Goal: Communication & Community: Answer question/provide support

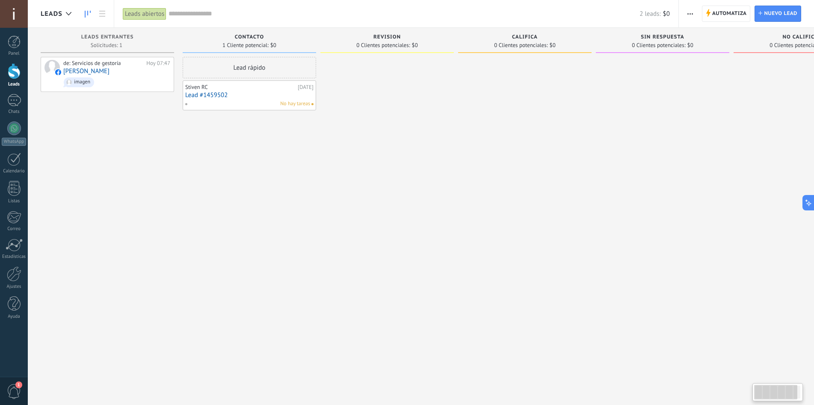
scroll to position [13, 0]
click at [13, 105] on div at bounding box center [14, 100] width 14 height 12
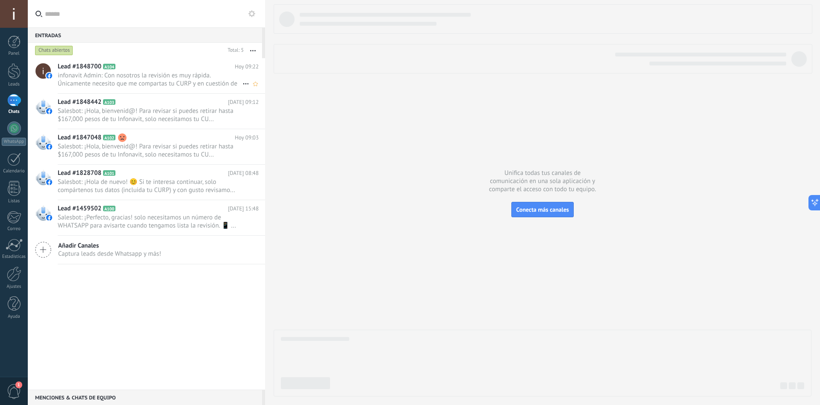
click at [153, 72] on span "infonavit Admin: Con nosotros la revisión es muy rápida. Únicamente necesito qu…" at bounding box center [150, 79] width 185 height 16
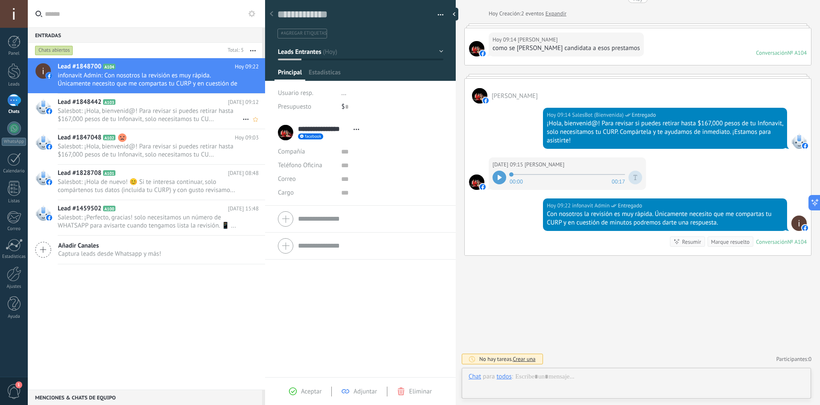
scroll to position [13, 0]
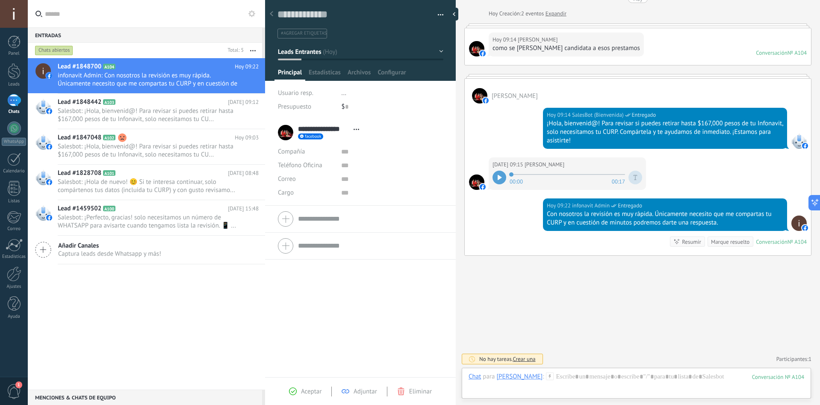
click at [500, 181] on div at bounding box center [500, 178] width 14 height 14
click at [143, 150] on span "Salesbot: ¡Hola, bienvenid@! Para revisar si puedes retirar hasta $167,000 peso…" at bounding box center [150, 150] width 185 height 16
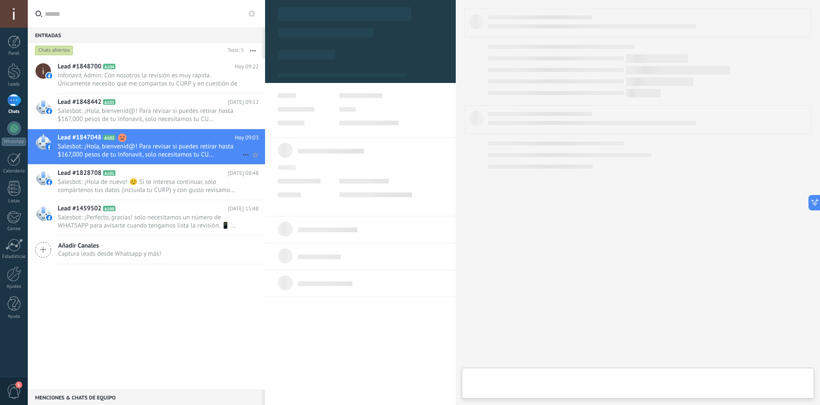
scroll to position [13, 0]
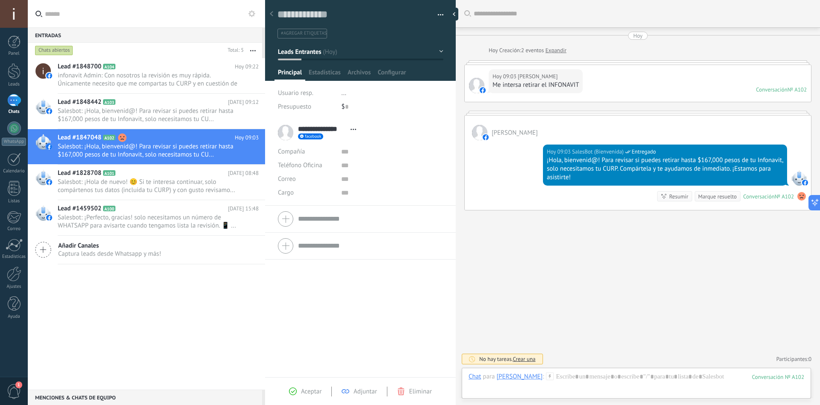
click at [799, 197] on use at bounding box center [801, 196] width 9 height 9
click at [375, 51] on button "Leads Entrantes" at bounding box center [360, 51] width 165 height 15
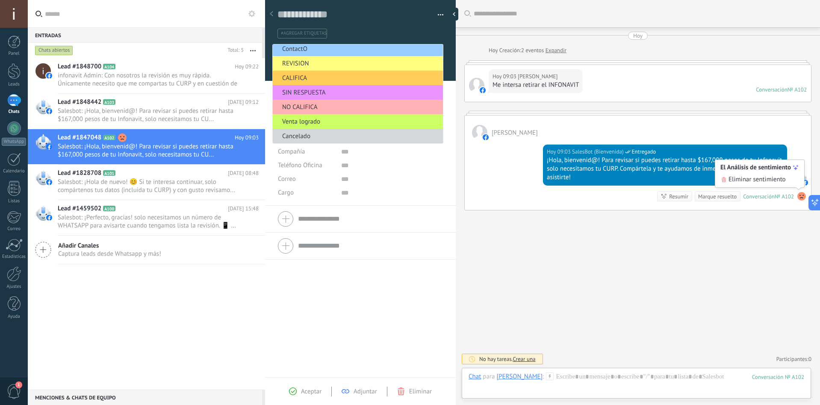
scroll to position [0, 0]
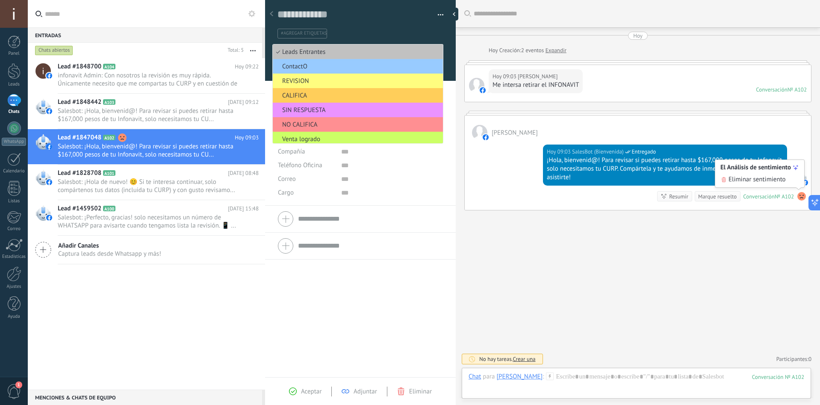
click at [332, 295] on div "**********" at bounding box center [360, 248] width 191 height 258
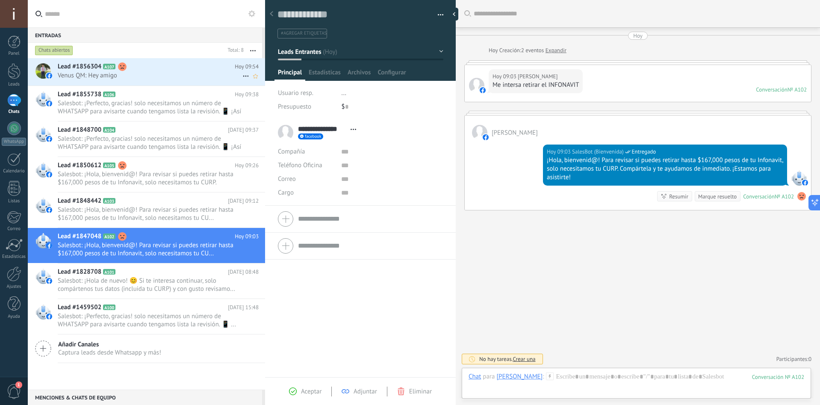
click at [155, 73] on span "Venus QM: Hey amigo" at bounding box center [150, 75] width 185 height 8
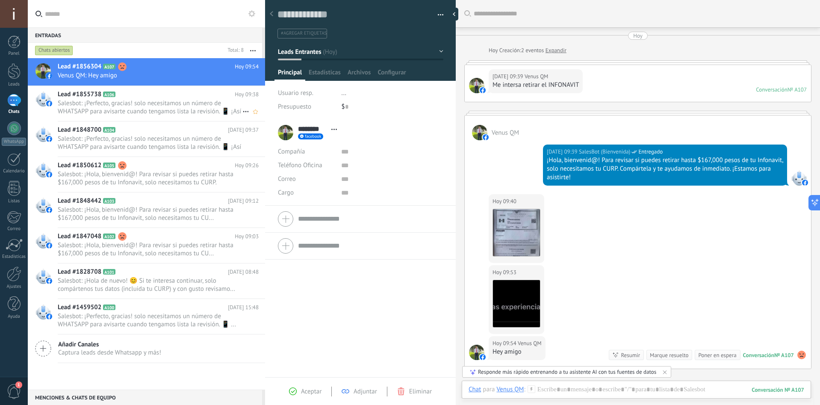
click at [173, 110] on span "Salesbot: ¡Perfecto, gracias! solo necesitamos un número de WHATSAPP para avisa…" at bounding box center [150, 107] width 185 height 16
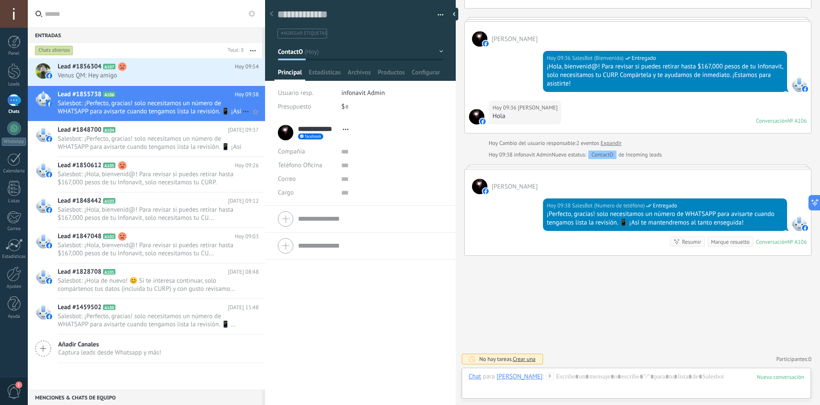
scroll to position [13, 0]
click at [172, 140] on span "Salesbot: ¡Perfecto, gracias! solo necesitamos un número de WHATSAPP para avisa…" at bounding box center [150, 143] width 185 height 16
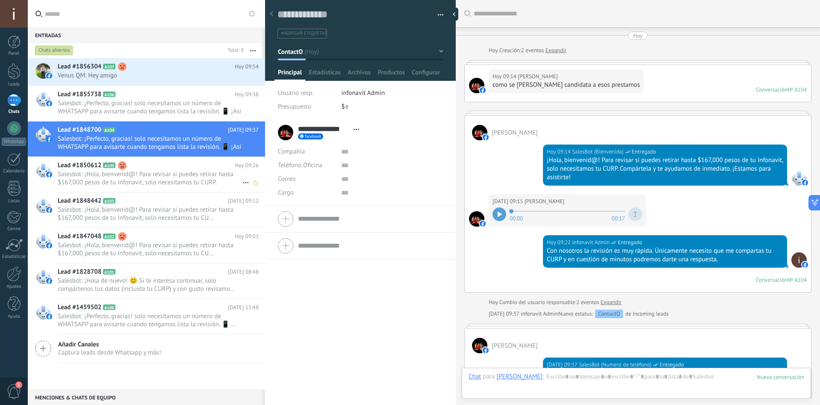
scroll to position [159, 0]
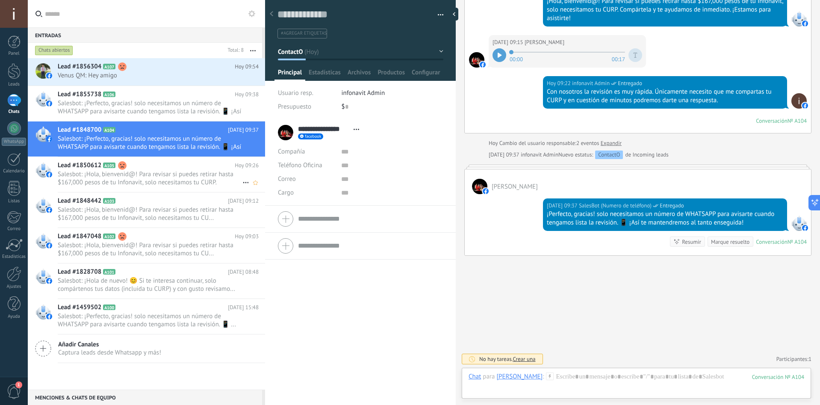
click at [165, 172] on span "Salesbot: ¡Hola, bienvenid@! Para revisar si puedes retirar hasta $167,000 peso…" at bounding box center [150, 178] width 185 height 16
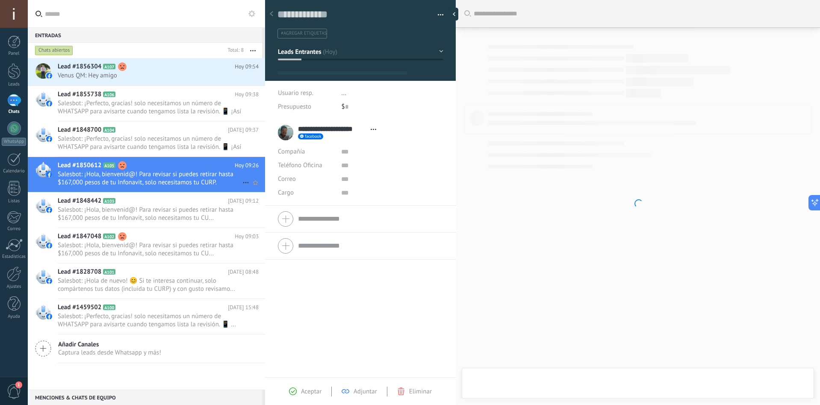
scroll to position [13, 0]
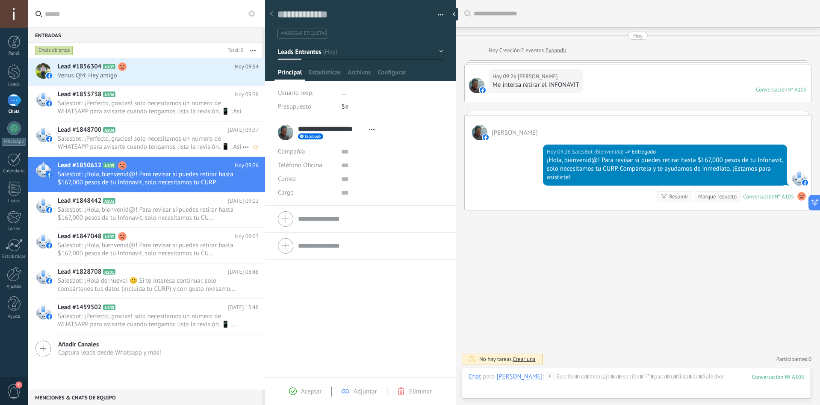
click at [153, 128] on h2 "Lead #1848700 A104" at bounding box center [143, 130] width 170 height 9
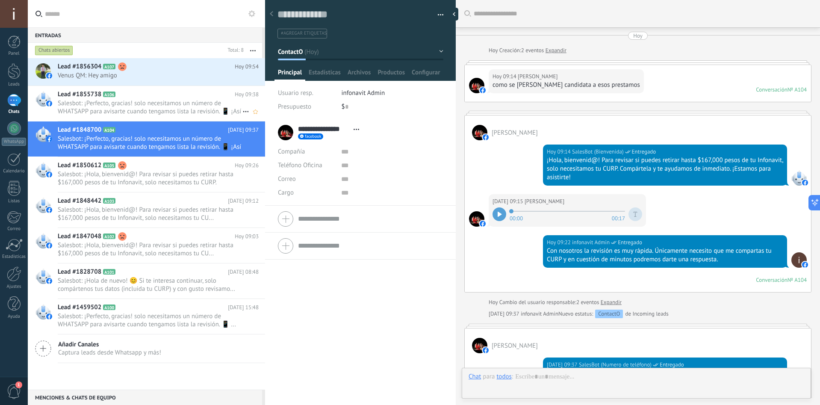
scroll to position [159, 0]
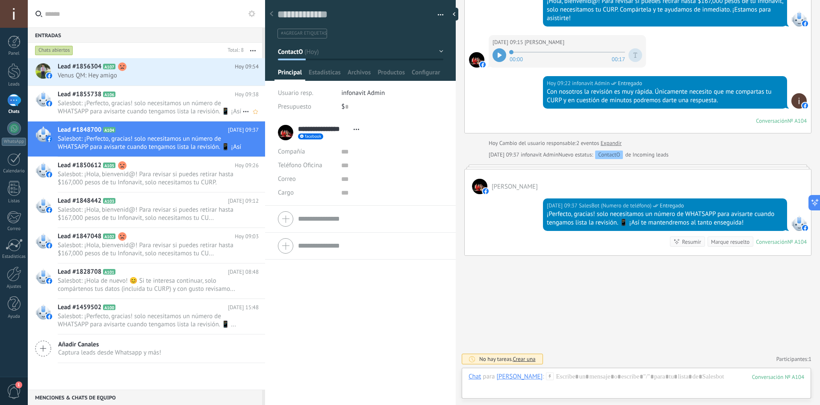
click at [161, 97] on h2 "Lead #1855738 A106" at bounding box center [146, 94] width 177 height 9
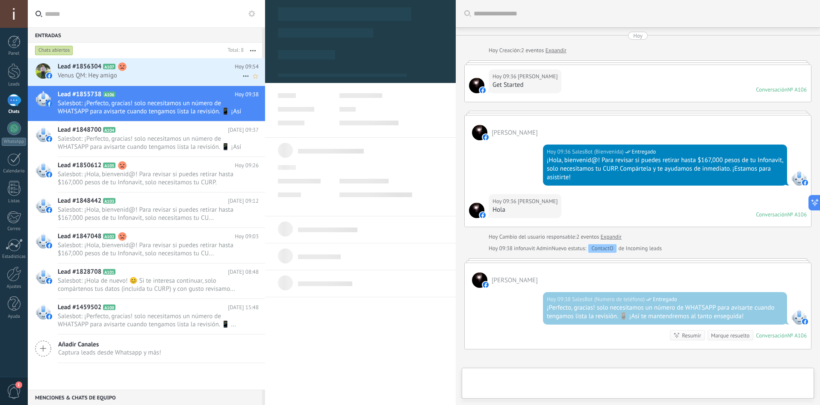
scroll to position [13, 0]
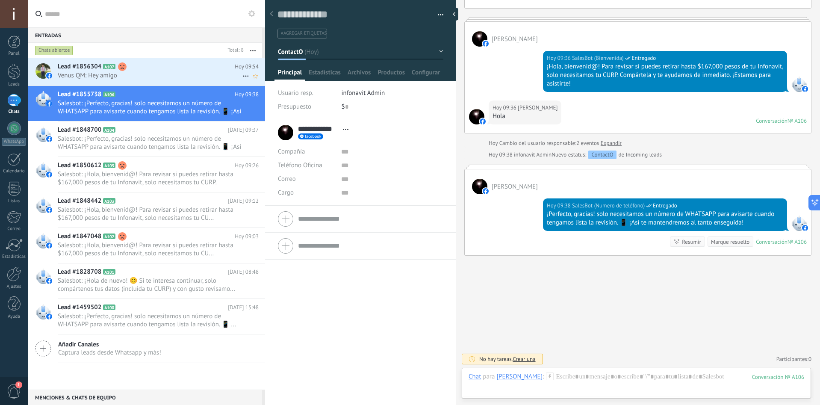
click at [196, 75] on span "Venus QM: Hey amigo" at bounding box center [150, 75] width 185 height 8
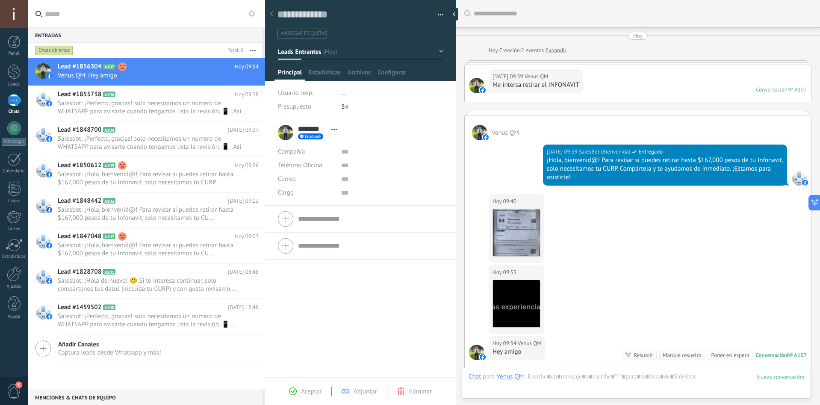
scroll to position [113, 0]
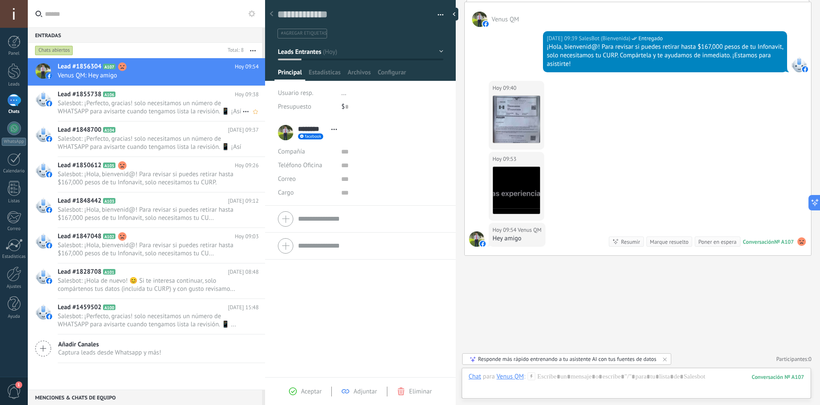
click at [144, 103] on span "Salesbot: ¡Perfecto, gracias! solo necesitamos un número de WHATSAPP para avisa…" at bounding box center [150, 107] width 185 height 16
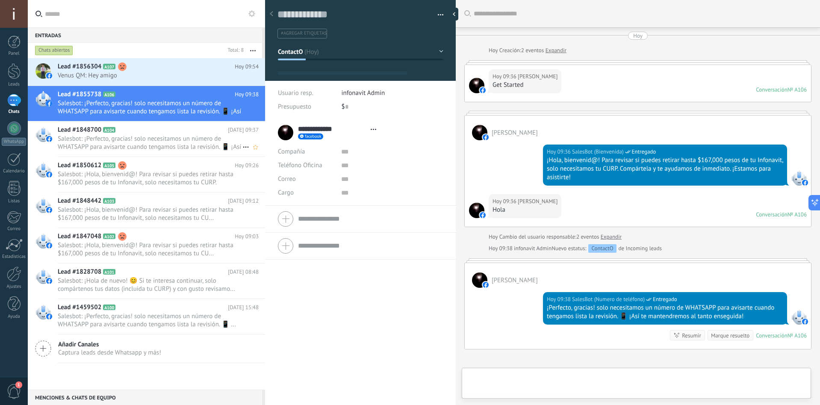
click at [131, 141] on span "Salesbot: ¡Perfecto, gracias! solo necesitamos un número de WHATSAPP para avisa…" at bounding box center [150, 143] width 185 height 16
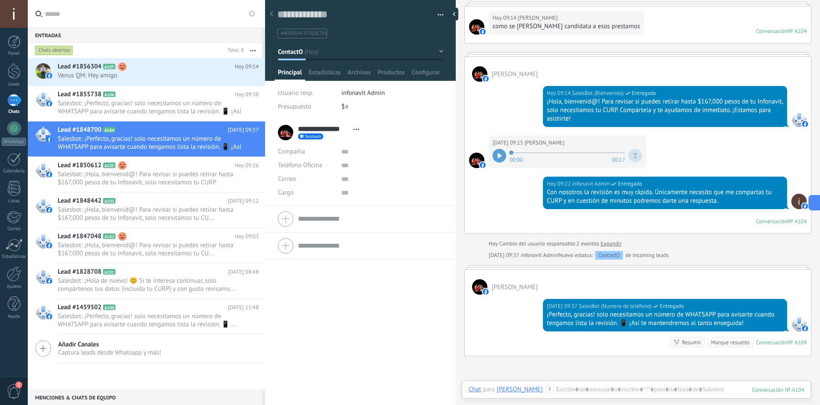
scroll to position [31, 0]
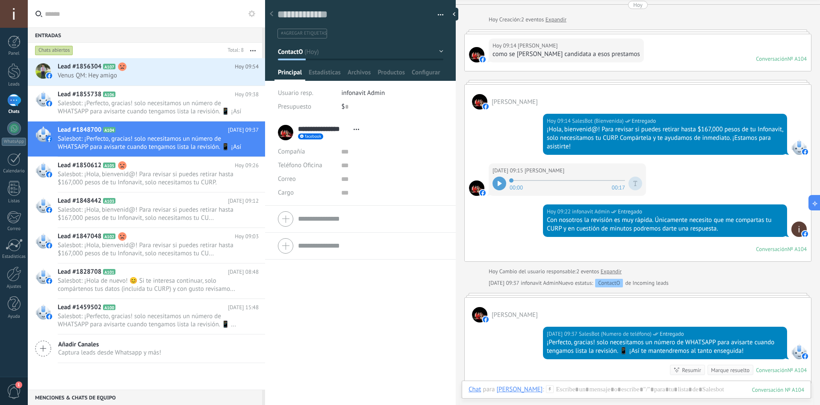
click at [618, 271] on link "Expandir" at bounding box center [611, 271] width 21 height 9
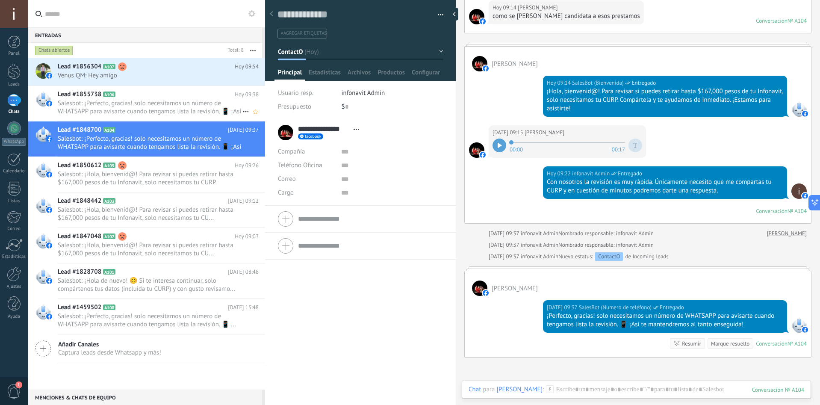
click at [121, 103] on span "Salesbot: ¡Perfecto, gracias! solo necesitamos un número de WHATSAPP para avisa…" at bounding box center [150, 107] width 185 height 16
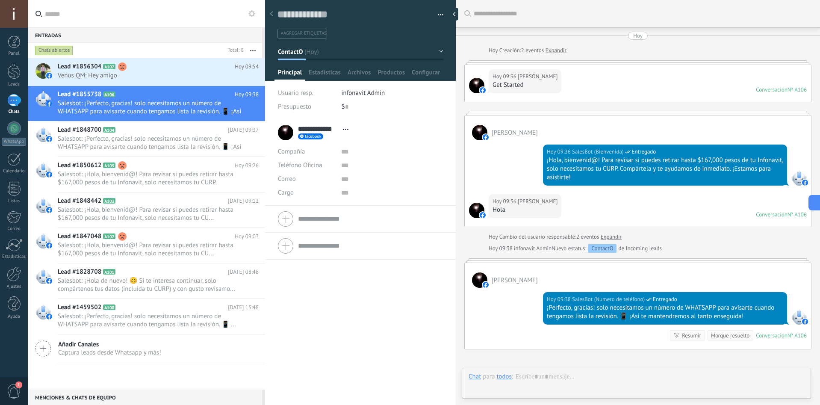
scroll to position [94, 0]
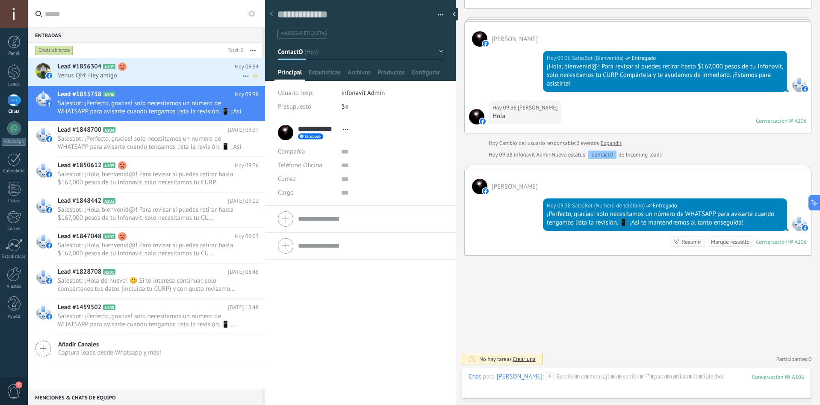
click at [148, 74] on span "Venus QM: Hey amigo" at bounding box center [150, 75] width 185 height 8
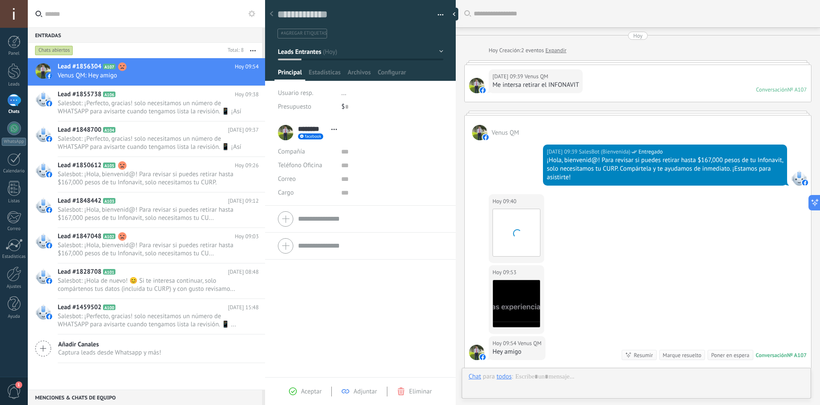
scroll to position [13, 0]
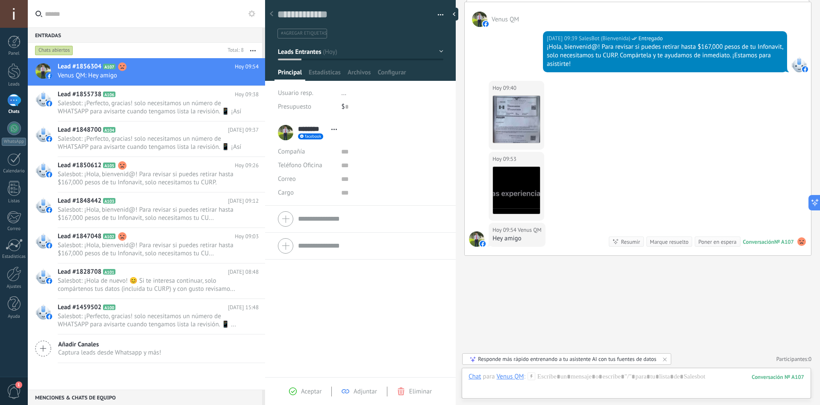
click at [410, 50] on button "Leads Entrantes" at bounding box center [360, 51] width 165 height 15
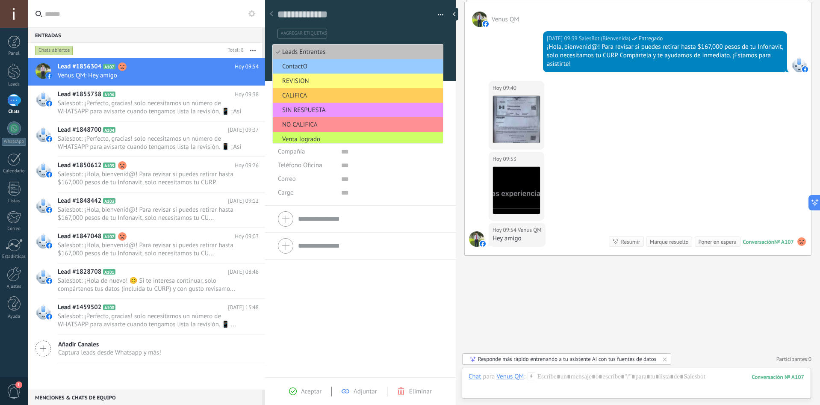
scroll to position [150, 0]
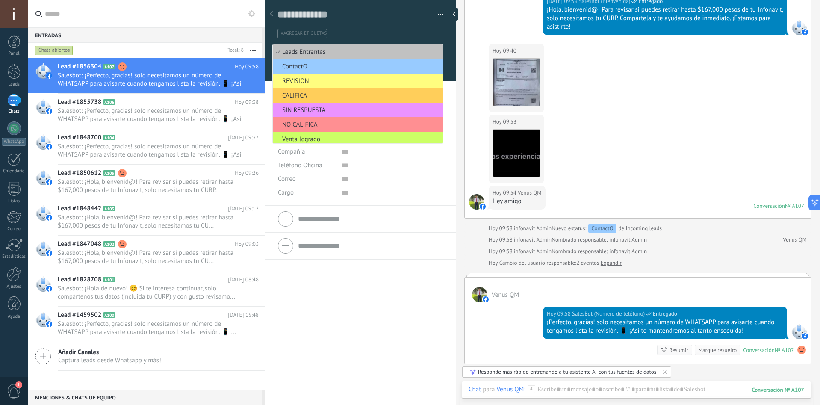
click at [608, 108] on div "[DATE] 09:40 Venus QM Descargar" at bounding box center [638, 79] width 346 height 71
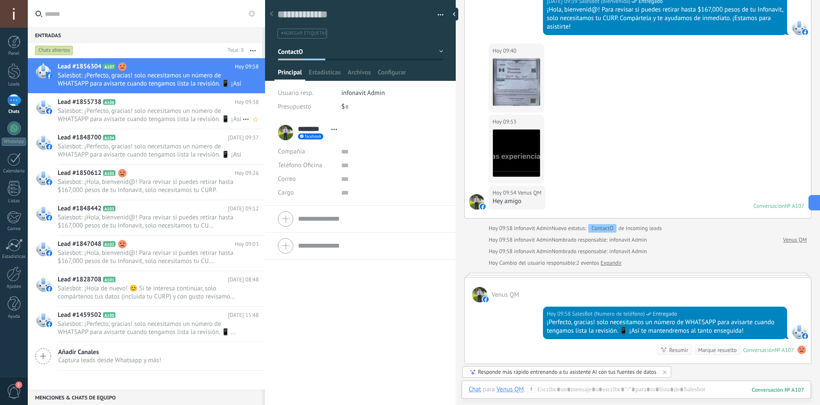
click at [156, 109] on span "Salesbot: ¡Perfecto, gracias! solo necesitamos un número de WHATSAPP para avisa…" at bounding box center [150, 115] width 185 height 16
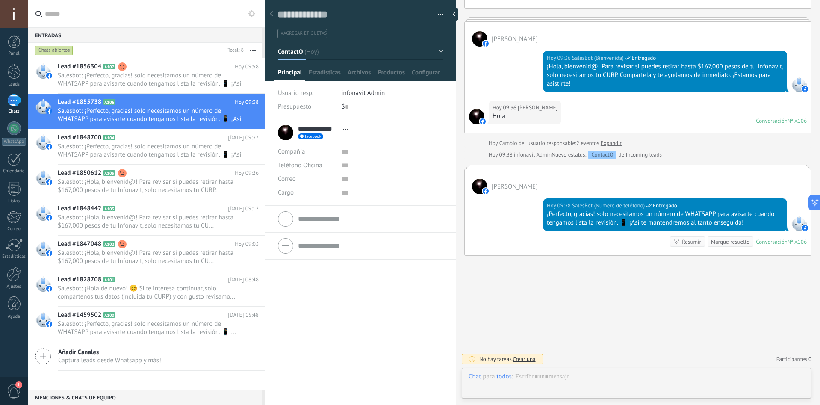
scroll to position [13, 0]
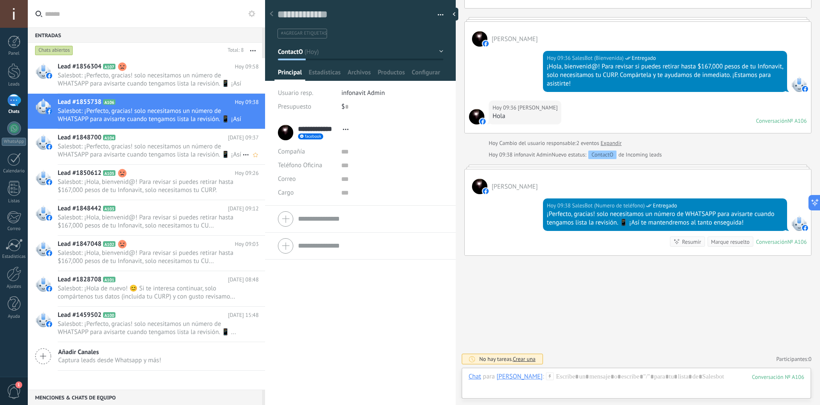
click at [141, 145] on span "Salesbot: ¡Perfecto, gracias! solo necesitamos un número de WHATSAPP para avisa…" at bounding box center [150, 150] width 185 height 16
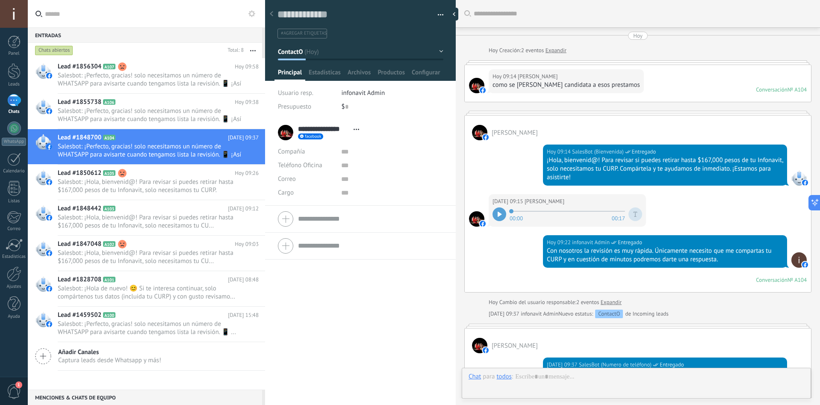
scroll to position [159, 0]
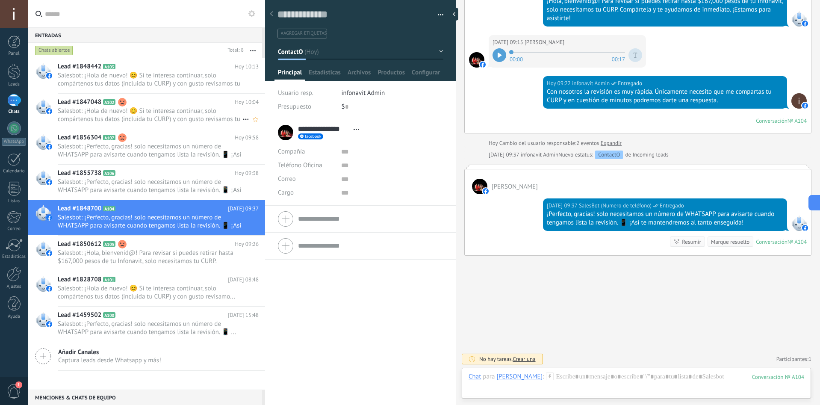
click at [124, 108] on span "Salesbot: ¡Hola de nuevo! 😊 Si te interesa continuar, solo compártenos tus dato…" at bounding box center [150, 115] width 185 height 16
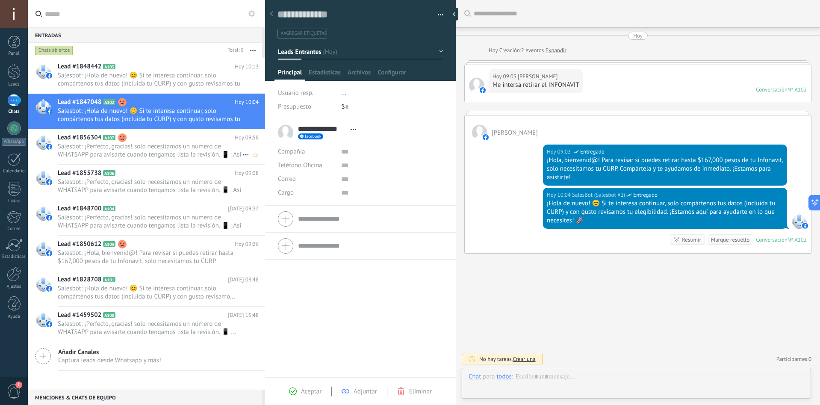
click at [136, 154] on span "Salesbot: ¡Perfecto, gracias! solo necesitamos un número de WHATSAPP para avisa…" at bounding box center [150, 150] width 185 height 16
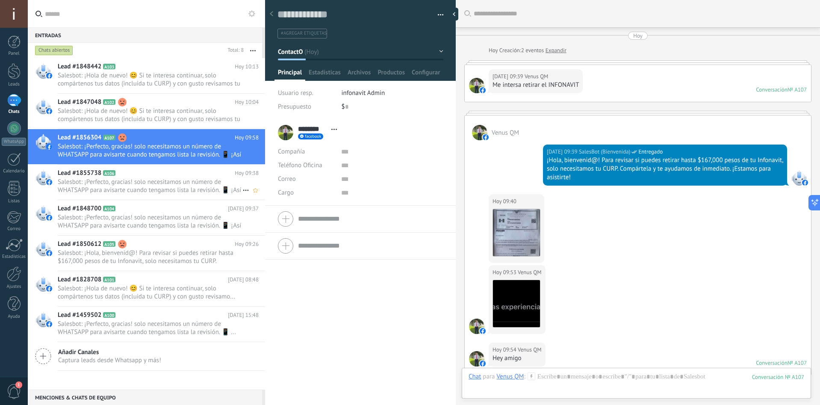
scroll to position [242, 0]
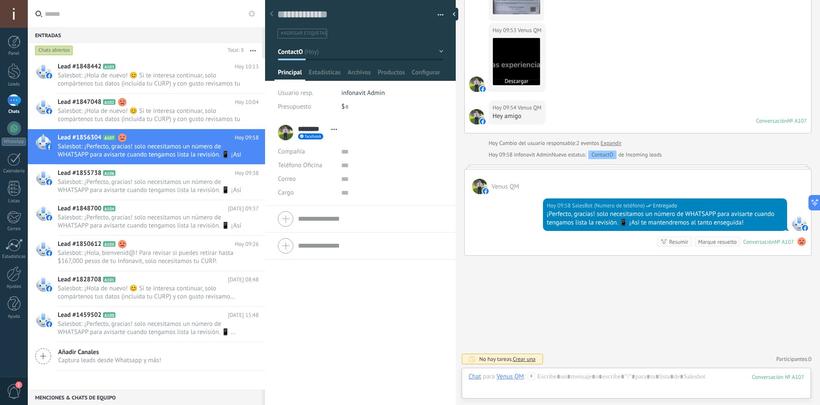
click at [513, 51] on img at bounding box center [516, 61] width 47 height 47
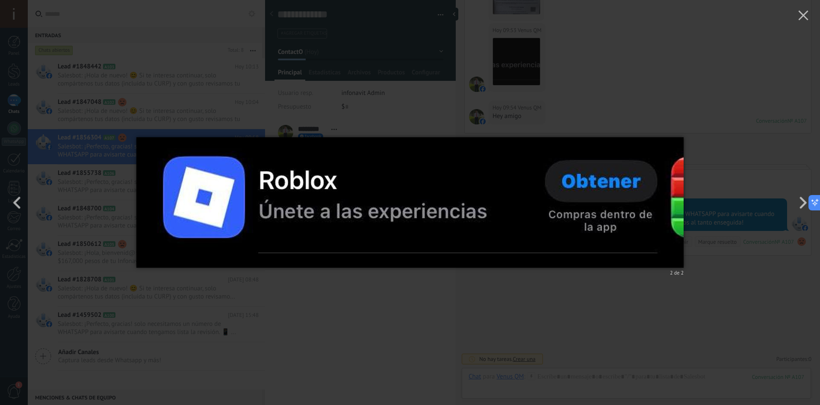
click at [591, 79] on div "2 de 2" at bounding box center [410, 202] width 820 height 405
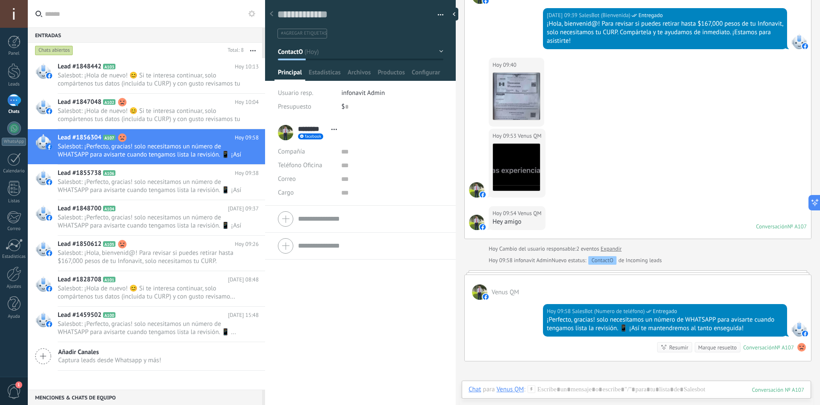
scroll to position [114, 0]
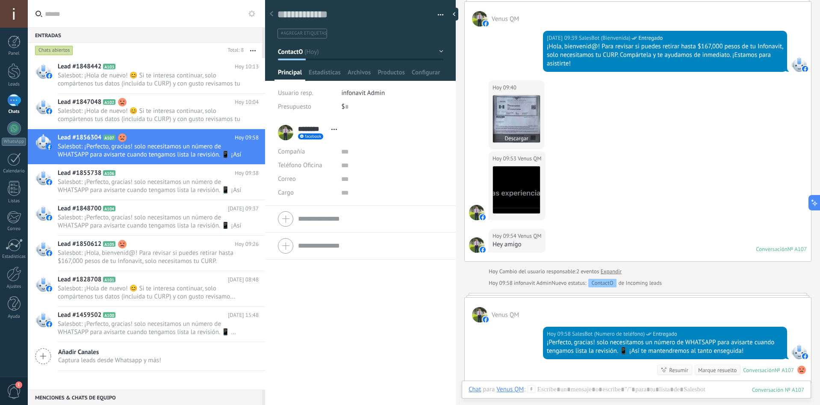
click at [526, 116] on img at bounding box center [516, 118] width 47 height 47
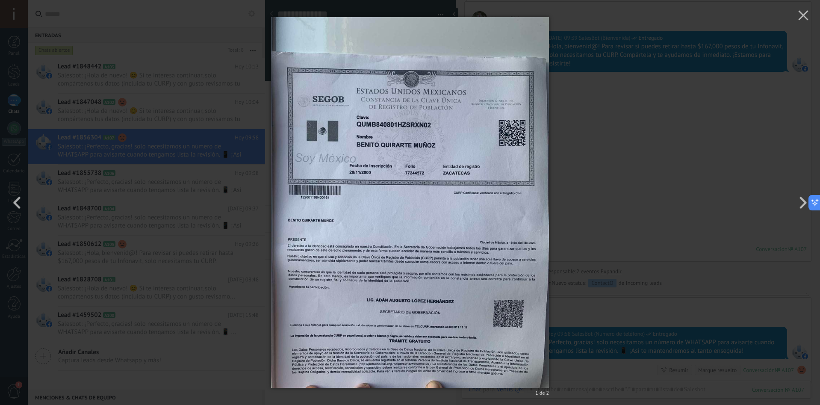
click at [584, 142] on div "1 de 2" at bounding box center [410, 202] width 820 height 405
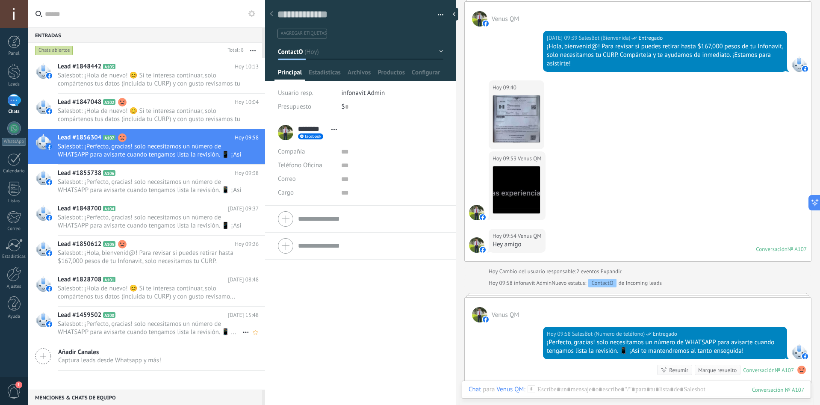
click at [143, 313] on h2 "Lead #1459502 A100" at bounding box center [143, 315] width 170 height 9
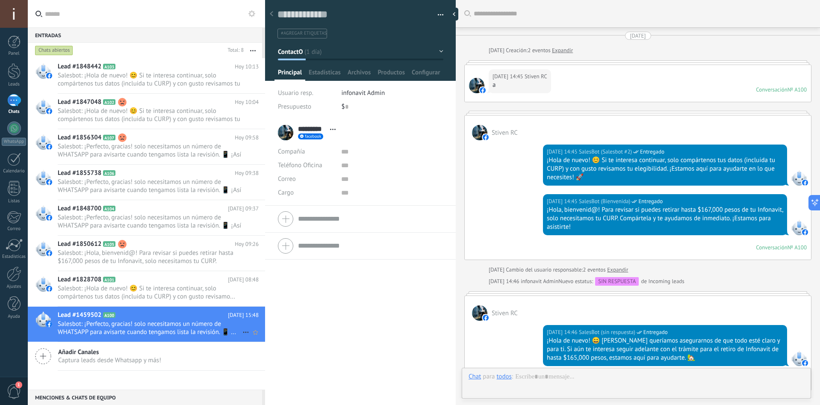
scroll to position [1051, 0]
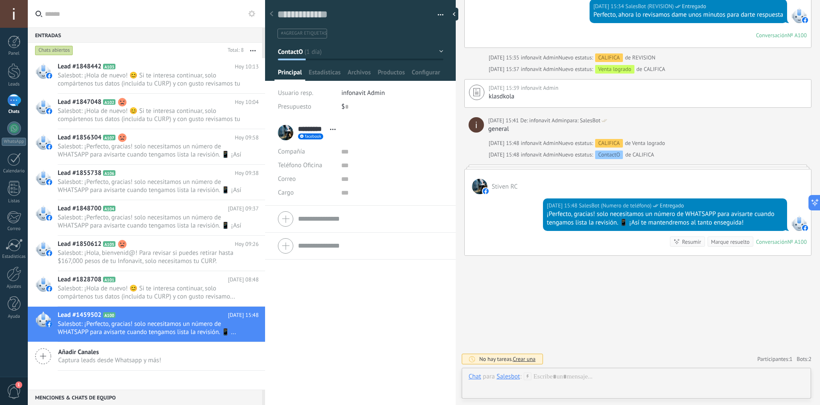
click at [431, 48] on button "ContactO" at bounding box center [360, 51] width 165 height 15
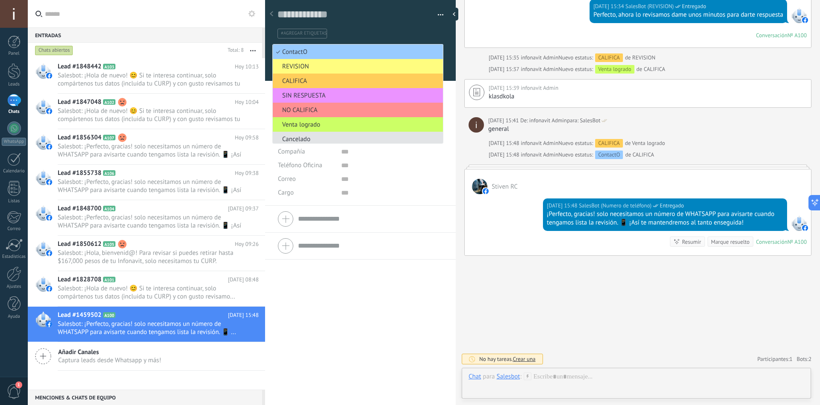
scroll to position [3, 0]
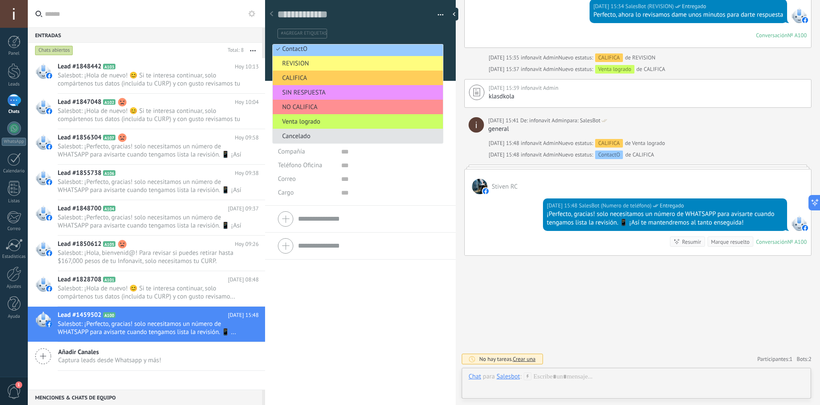
click at [339, 133] on span "Cancelado" at bounding box center [357, 136] width 168 height 8
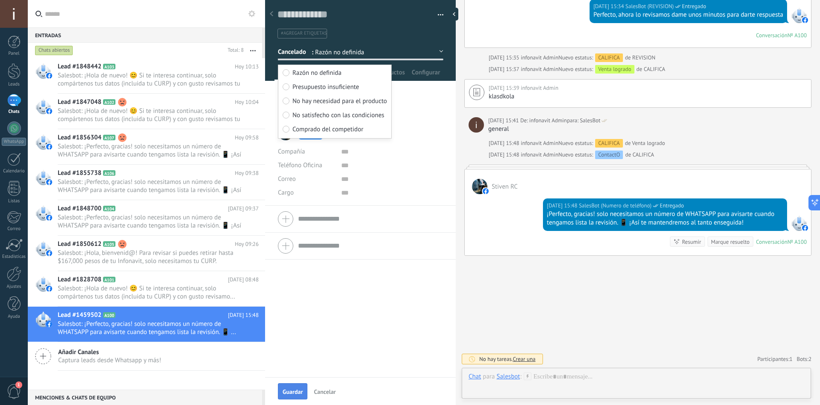
click at [293, 389] on span "Guardar" at bounding box center [293, 392] width 20 height 6
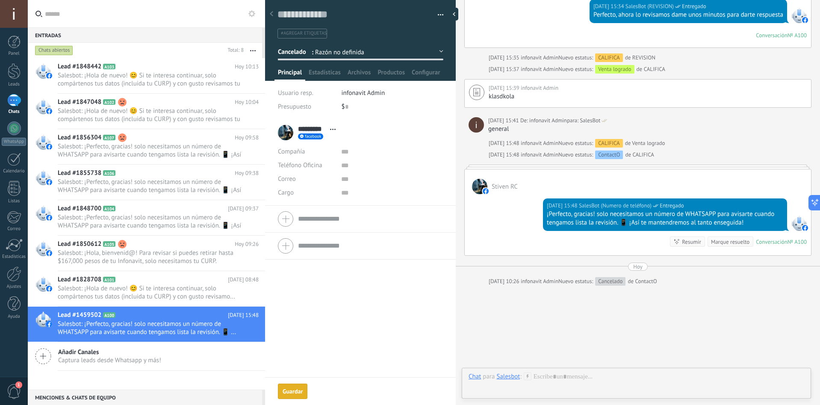
scroll to position [1117, 0]
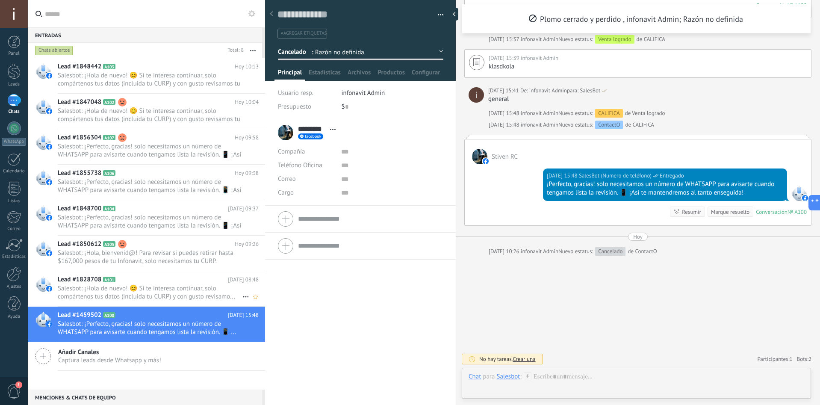
click at [187, 292] on span "Salesbot: ¡Hola de nuevo! 😊 Si te interesa continuar, solo compártenos tus dato…" at bounding box center [150, 292] width 185 height 16
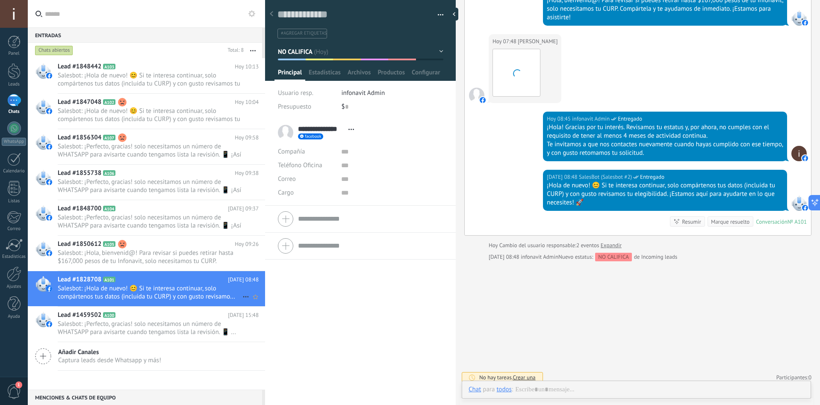
scroll to position [13, 0]
click at [613, 247] on link "Expandir" at bounding box center [611, 245] width 21 height 9
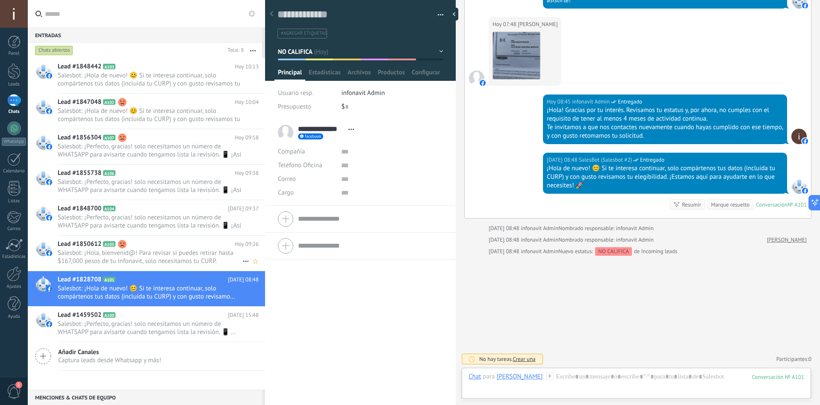
click at [172, 246] on h2 "Lead #1850612 A105" at bounding box center [146, 244] width 177 height 9
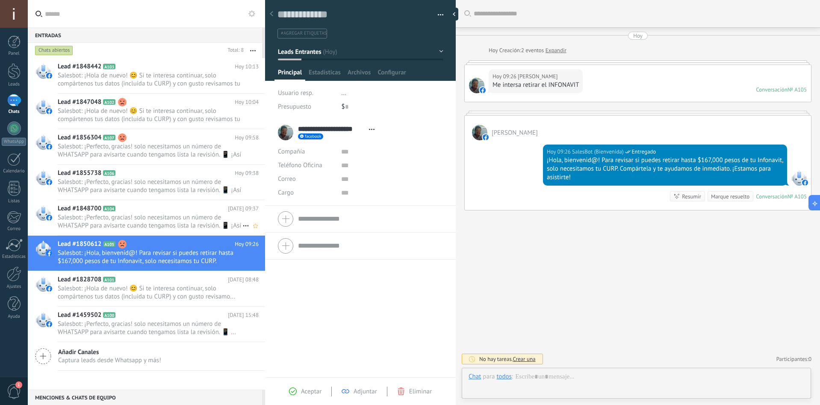
scroll to position [13, 0]
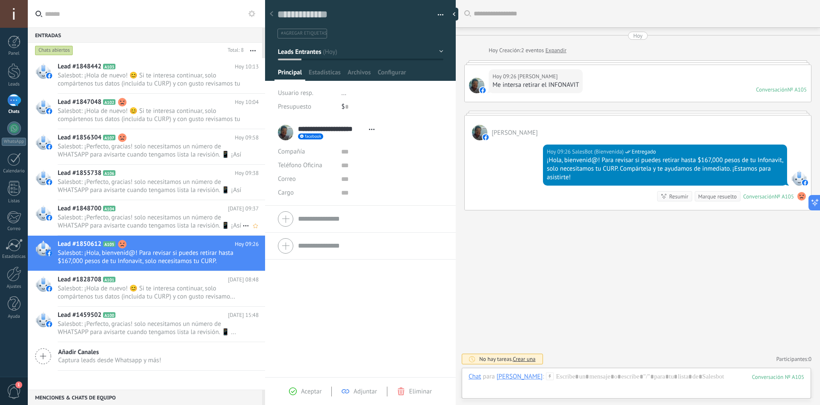
click at [207, 220] on span "Salesbot: ¡Perfecto, gracias! solo necesitamos un número de WHATSAPP para avisa…" at bounding box center [150, 221] width 185 height 16
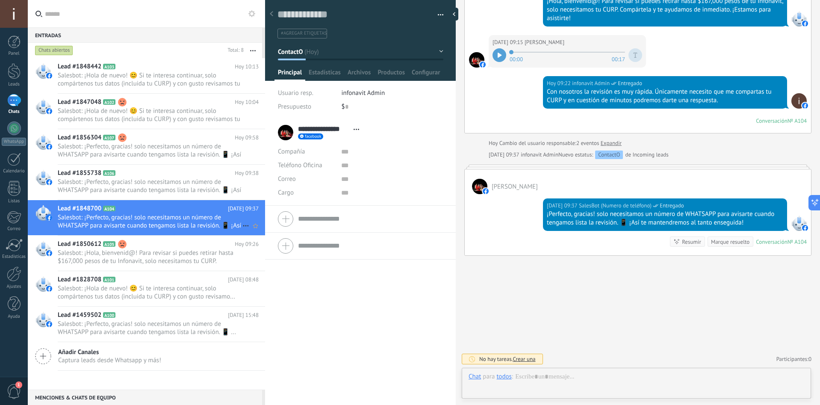
scroll to position [13, 0]
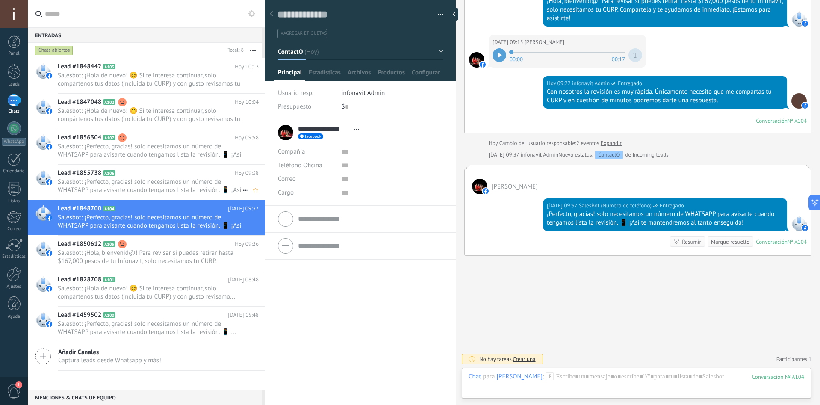
click at [174, 184] on span "Salesbot: ¡Perfecto, gracias! solo necesitamos un número de WHATSAPP para avisa…" at bounding box center [150, 186] width 185 height 16
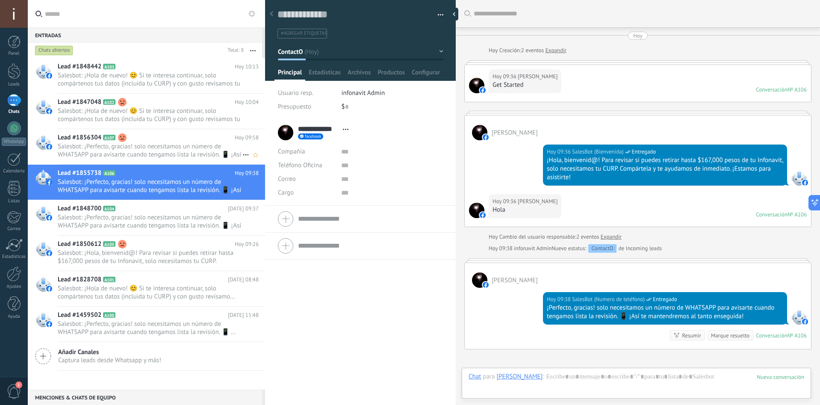
scroll to position [94, 0]
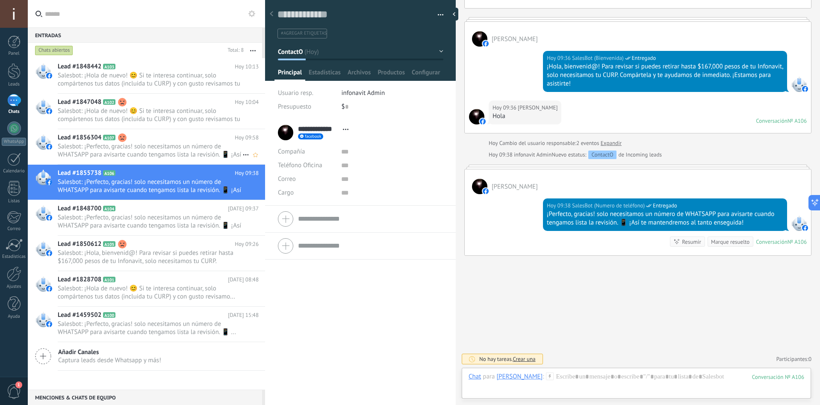
click at [177, 150] on span "Salesbot: ¡Perfecto, gracias! solo necesitamos un número de WHATSAPP para avisa…" at bounding box center [150, 150] width 185 height 16
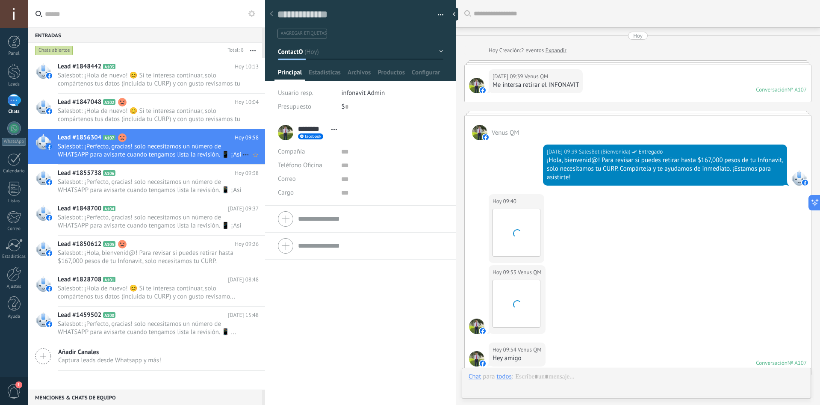
scroll to position [242, 0]
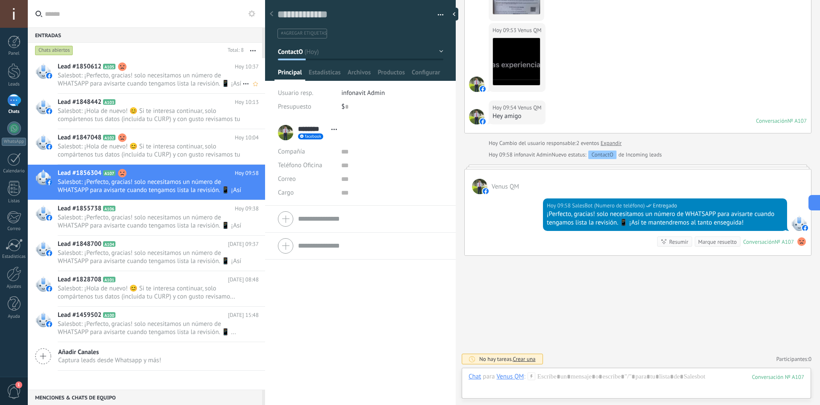
click at [131, 72] on span "Salesbot: ¡Perfecto, gracias! solo necesitamos un número de WHATSAPP para avisa…" at bounding box center [150, 79] width 185 height 16
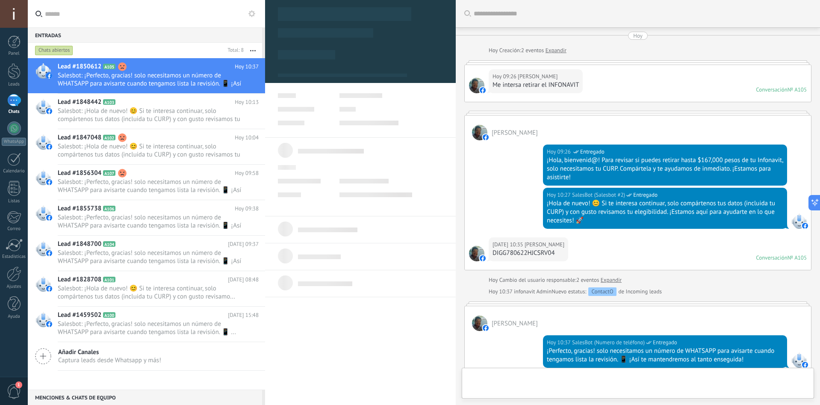
scroll to position [137, 0]
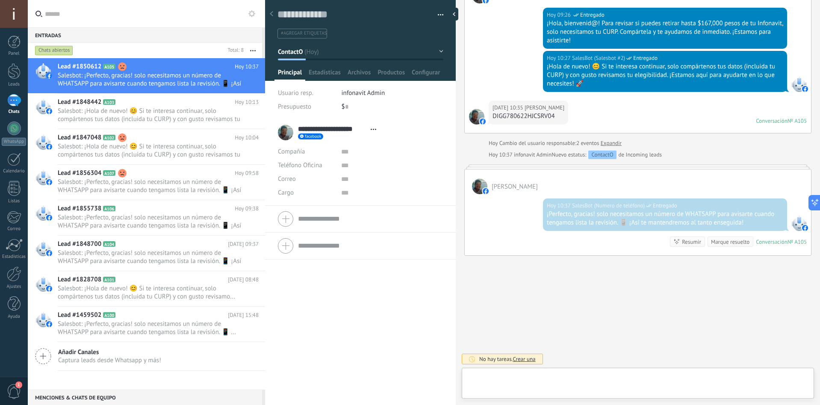
type textarea "**********"
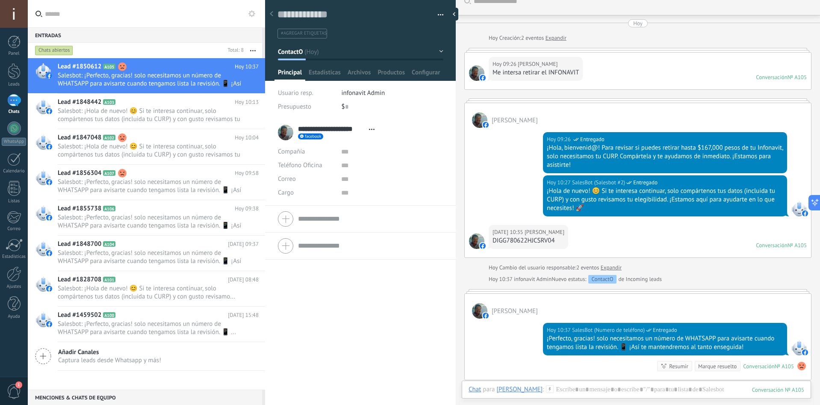
scroll to position [0, 0]
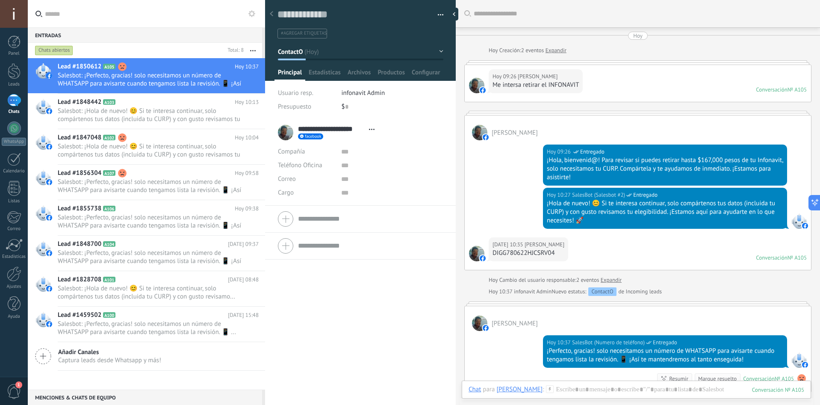
click at [513, 162] on div "[DATE] 09:26 SalesBot (Bienvenida) Entregado ¡Hola, bienvenid@! Para revisar si…" at bounding box center [638, 163] width 346 height 47
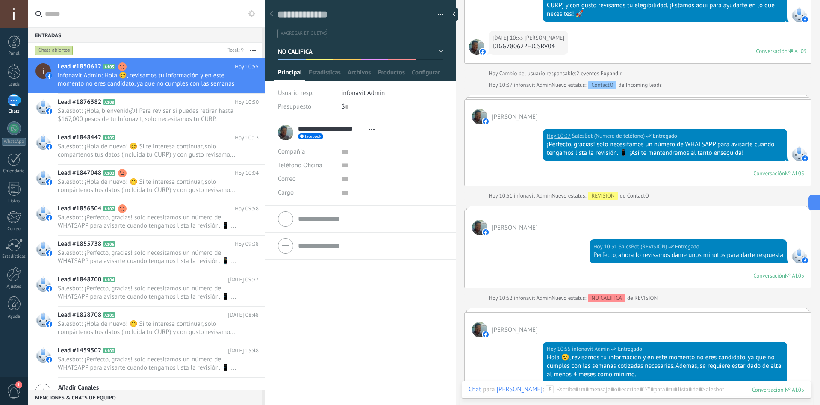
scroll to position [331, 0]
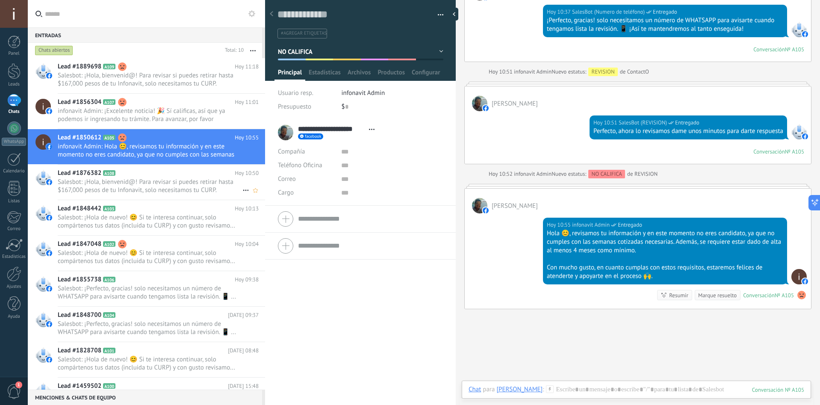
click at [122, 182] on span "Salesbot: ¡Hola, bienvenid@! Para revisar si puedes retirar hasta $167,000 peso…" at bounding box center [150, 186] width 185 height 16
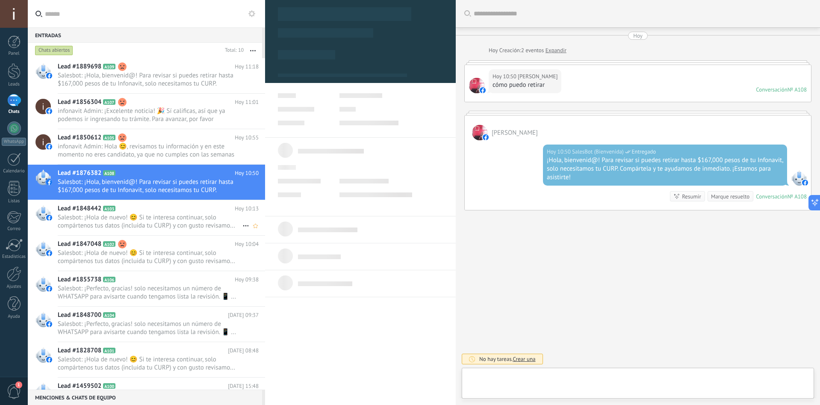
click at [157, 215] on span "Salesbot: ¡Hola de nuevo! 😊 Si te interesa continuar, solo compártenos tus dato…" at bounding box center [150, 221] width 185 height 16
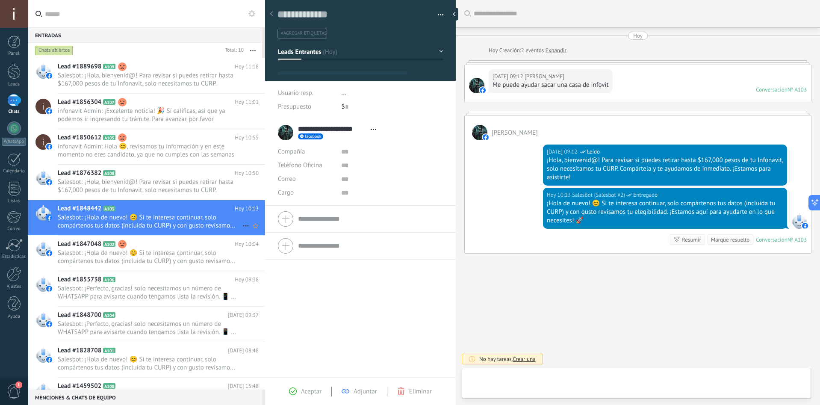
scroll to position [13, 0]
click at [126, 256] on span "Salesbot: ¡Hola de nuevo! 😊 Si te interesa continuar, solo compártenos tus dato…" at bounding box center [150, 257] width 185 height 16
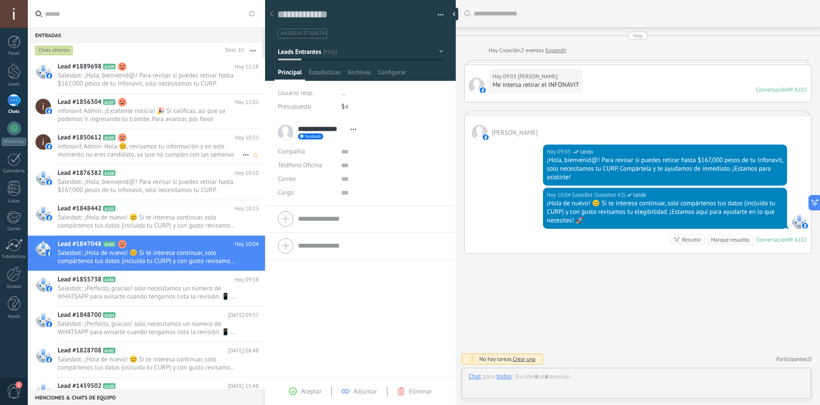
scroll to position [13, 0]
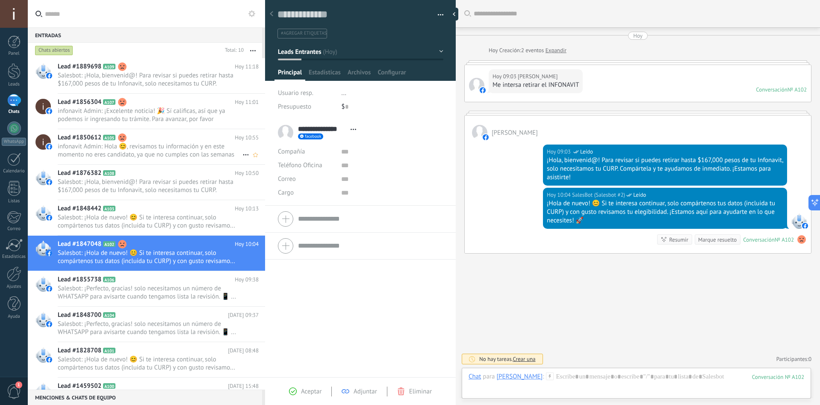
click at [159, 146] on span "infonavit Admin: Hola 😊, revisamos tu información y en este momento no eres can…" at bounding box center [150, 150] width 185 height 16
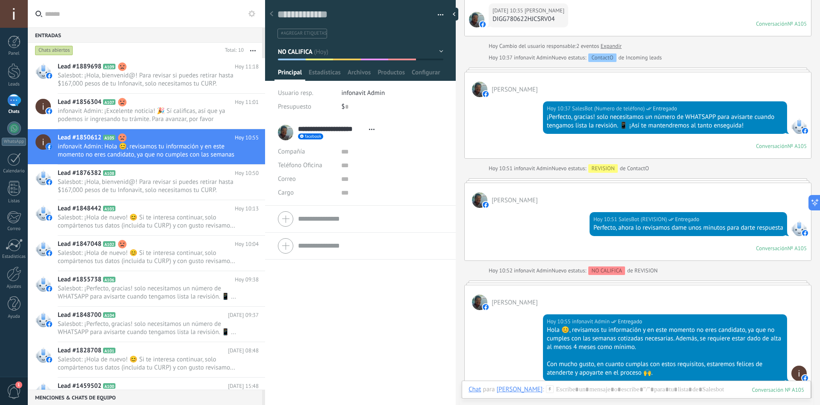
scroll to position [213, 0]
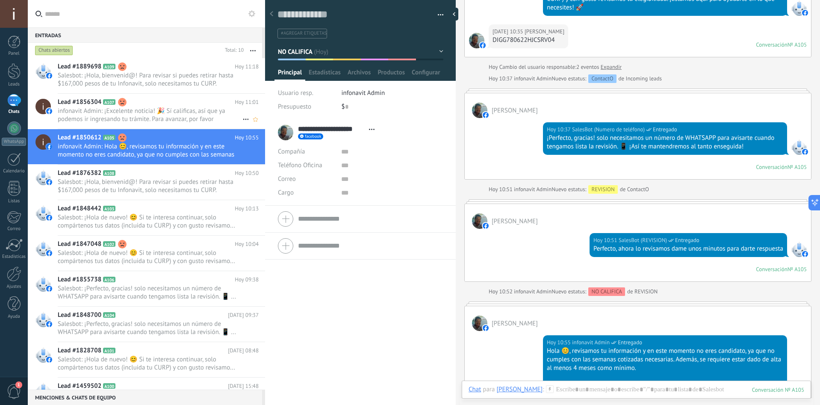
click at [162, 117] on span "infonavit Admin: ¡Excelente noticia! 🎉 Sí calificas, así que ya podemos ir ingr…" at bounding box center [150, 115] width 185 height 16
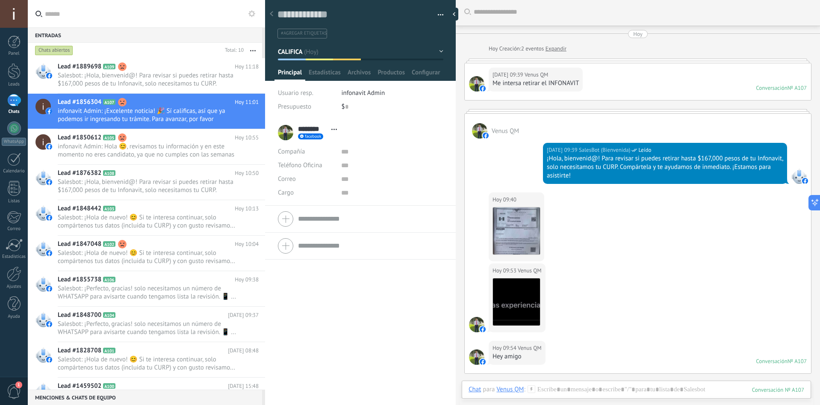
scroll to position [1, 0]
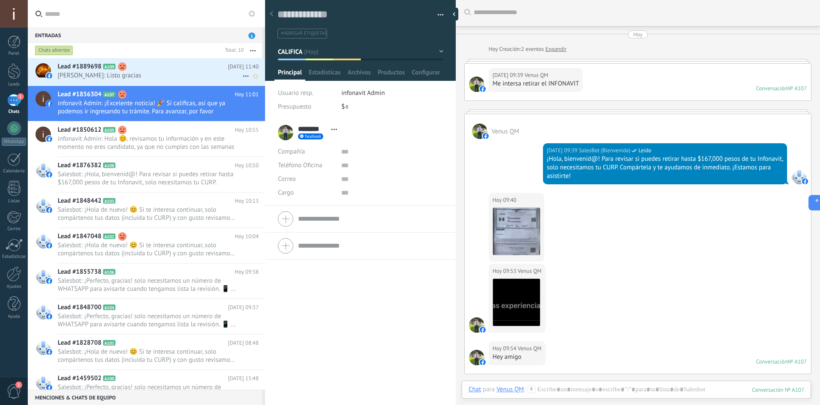
click at [124, 75] on span "Antonio Nuñez: Listo gracias" at bounding box center [150, 75] width 185 height 8
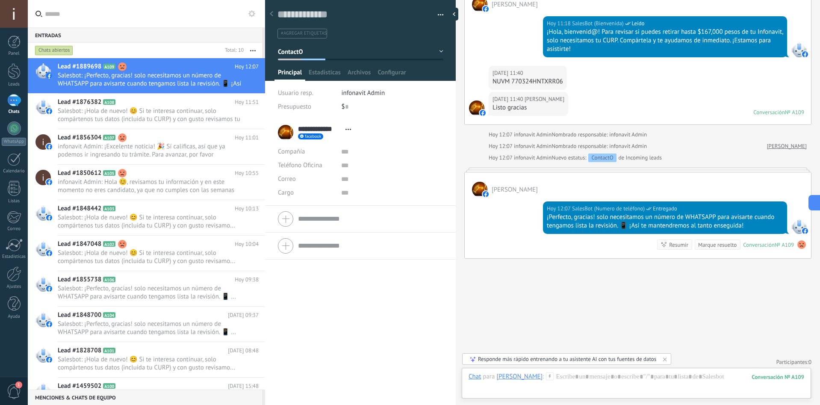
scroll to position [131, 0]
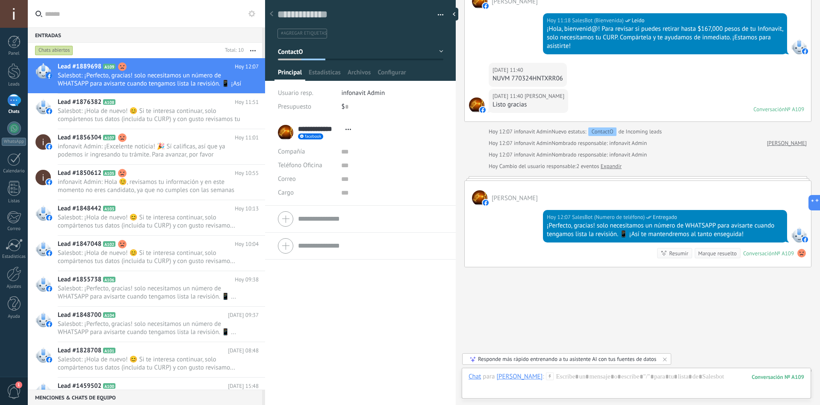
click at [613, 168] on link "Expandir" at bounding box center [611, 166] width 21 height 9
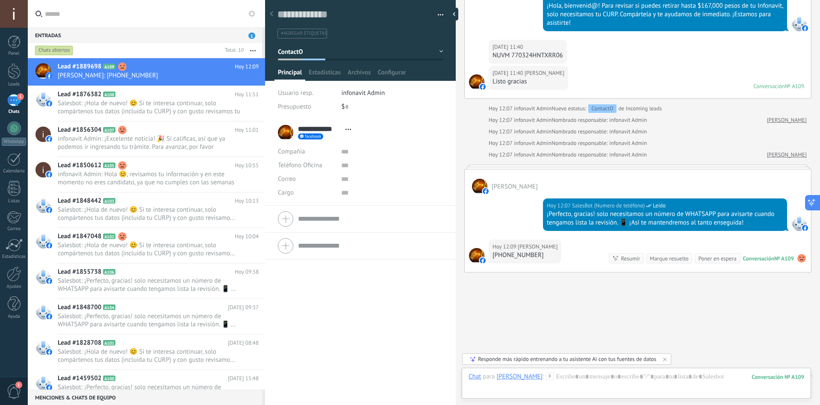
scroll to position [171, 0]
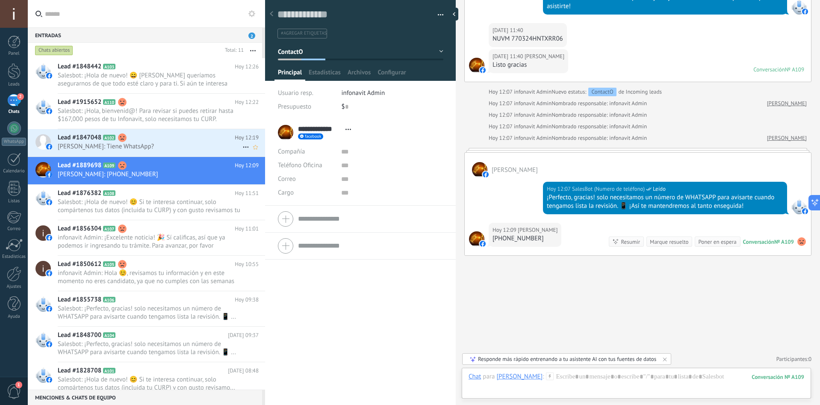
click at [150, 140] on h2 "Lead #1847048 A102" at bounding box center [146, 137] width 177 height 9
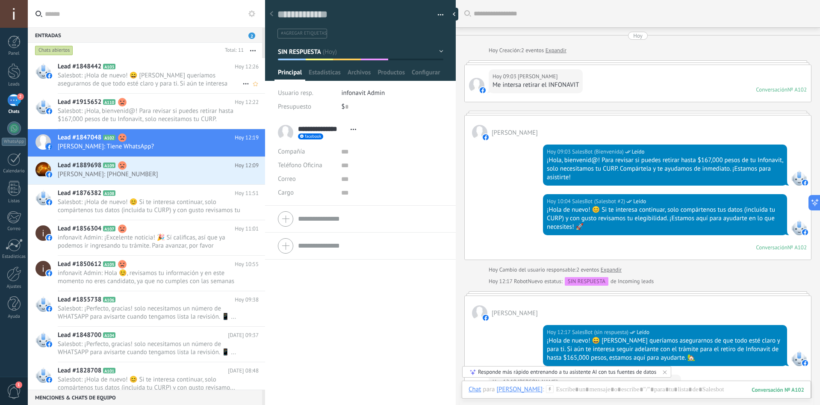
click at [164, 88] on div "Lead #1848442 A103 Hoy 12:26 Salesbot: ¡Hola de nuevo! 😄 Solo queríamos asegura…" at bounding box center [161, 75] width 207 height 35
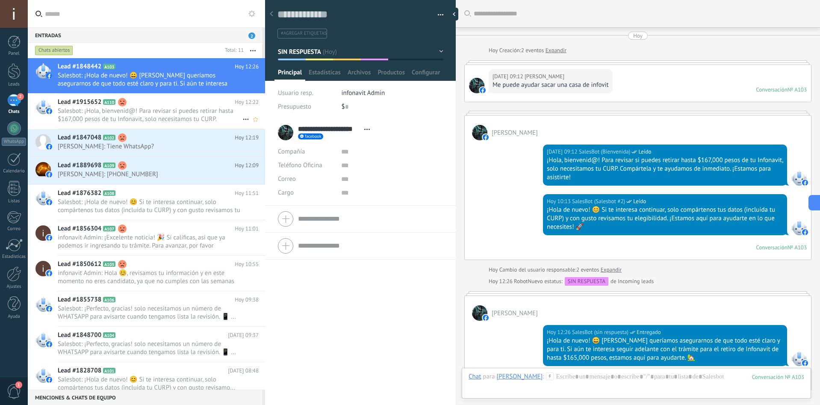
scroll to position [135, 0]
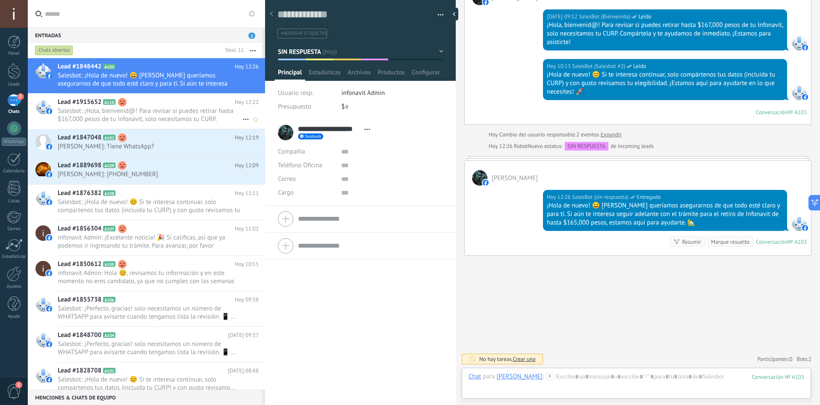
click at [156, 108] on span "Salesbot: ¡Hola, bienvenid@! Para revisar si puedes retirar hasta $167,000 peso…" at bounding box center [150, 115] width 185 height 16
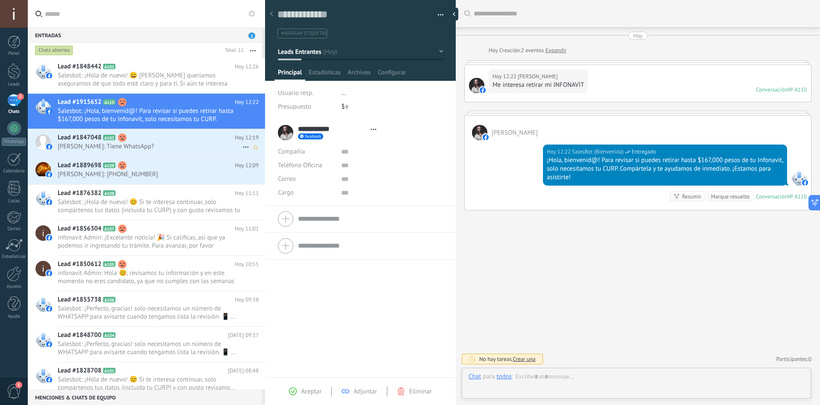
scroll to position [13, 0]
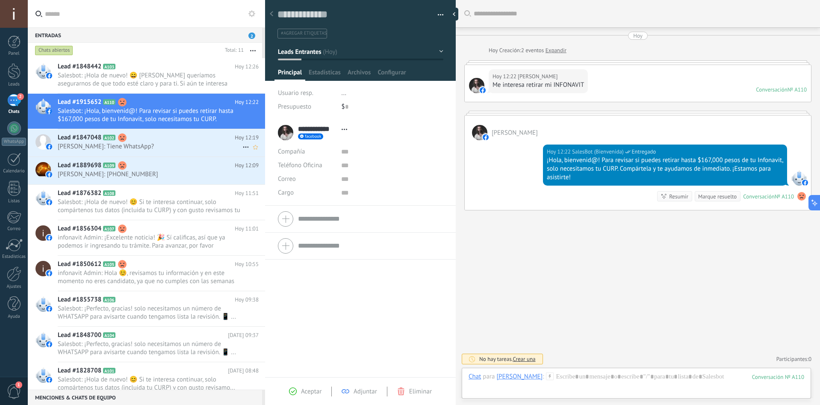
click at [127, 153] on div "Lead #1847048 A102 Hoy 12:19 Adriana Vazquez: Tiene WhatsApp?" at bounding box center [161, 142] width 207 height 27
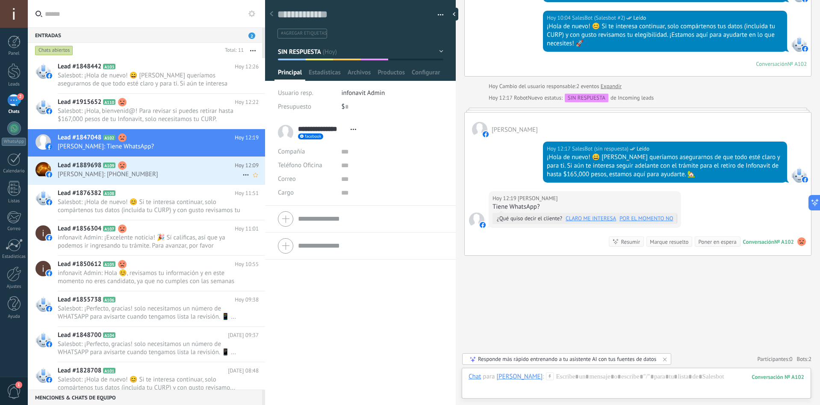
click at [155, 177] on span "Antonio Nuñez: 322-350-7422" at bounding box center [150, 174] width 185 height 8
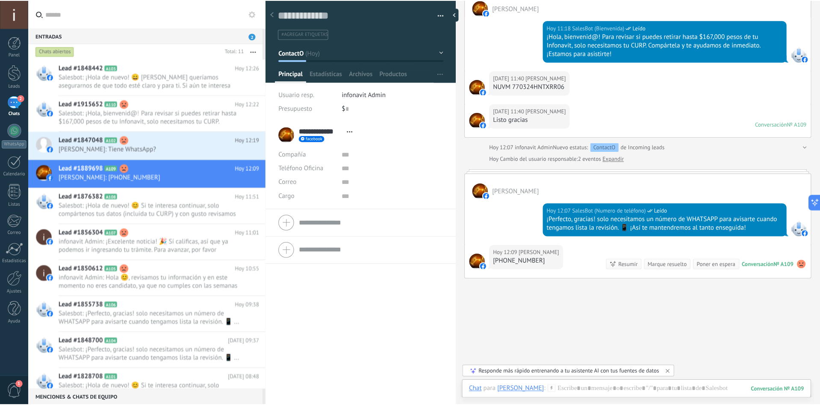
scroll to position [13, 0]
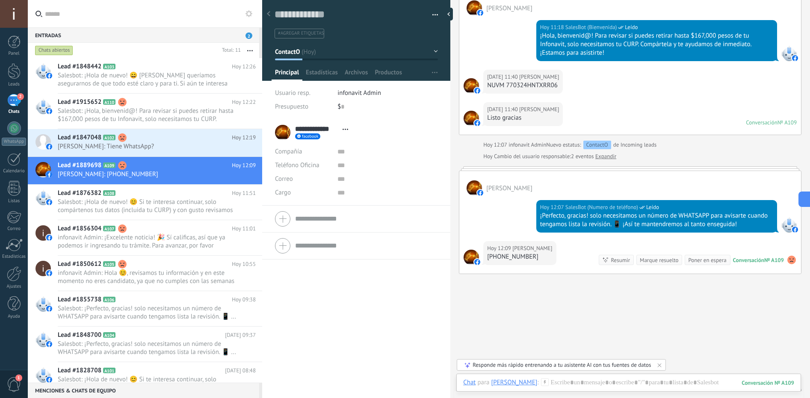
click at [711, 83] on div "Hoy 11:40 Antonio Nuñez NUVM 770324HNTXRR06" at bounding box center [630, 86] width 342 height 32
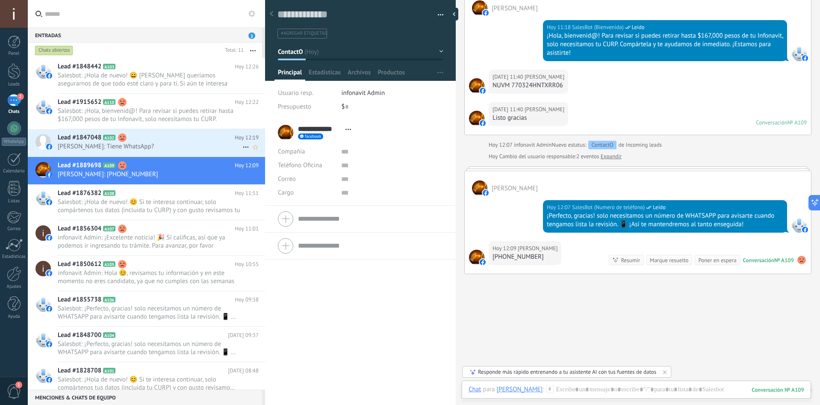
click at [179, 138] on h2 "Lead #1847048 A102" at bounding box center [146, 137] width 177 height 9
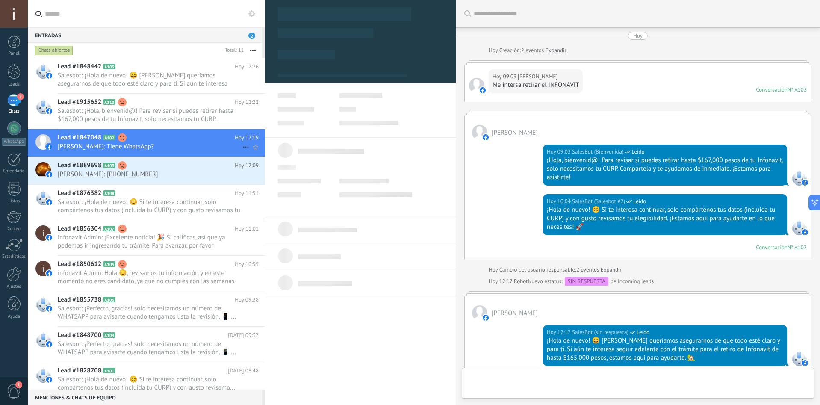
type textarea "**********"
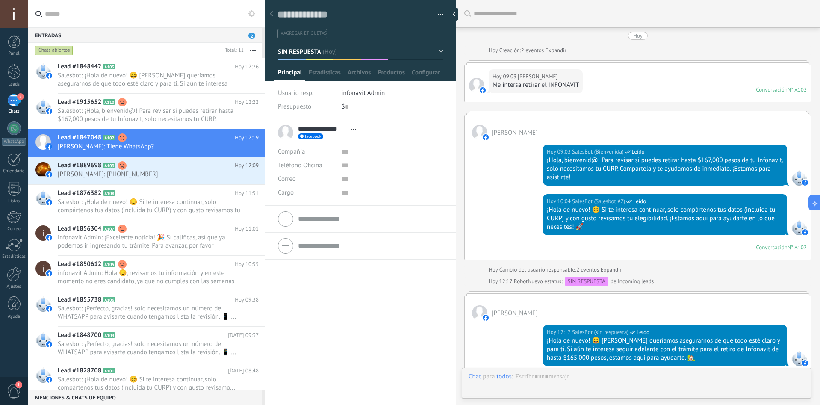
scroll to position [183, 0]
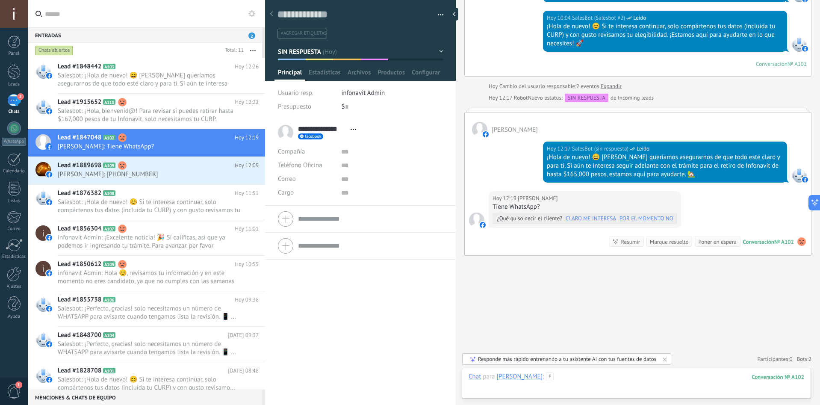
click at [626, 383] on div at bounding box center [637, 385] width 336 height 26
paste div
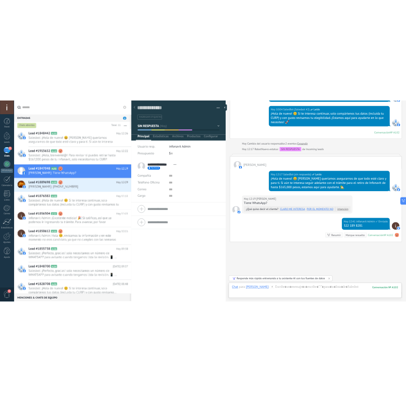
scroll to position [213, 0]
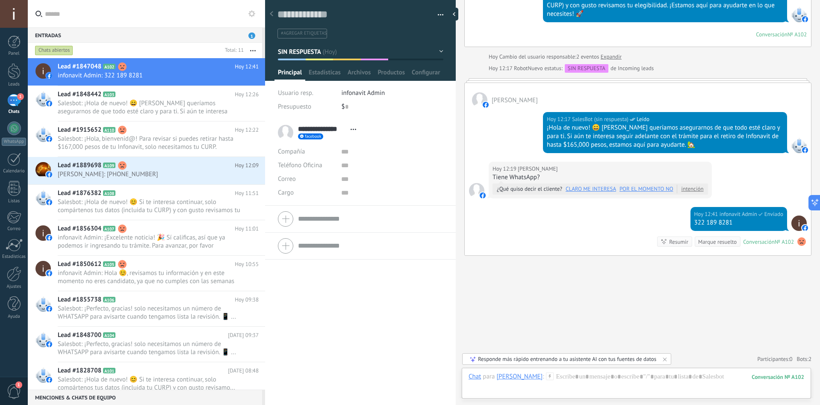
click at [643, 296] on div "Buscar Carga más Hoy Hoy Creación: 2 eventos Expandir Hoy 09:03 Adriana Vazquez…" at bounding box center [638, 96] width 364 height 618
click at [768, 231] on span "😆" at bounding box center [771, 231] width 6 height 0
click at [682, 189] on span "intención" at bounding box center [692, 189] width 31 height 9
click at [722, 171] on div "Hoy 12:19 Adriana Vazquez Tiene WhatsApp? ¿Qué quiso decir el cliente? CLARO ME…" at bounding box center [638, 184] width 346 height 45
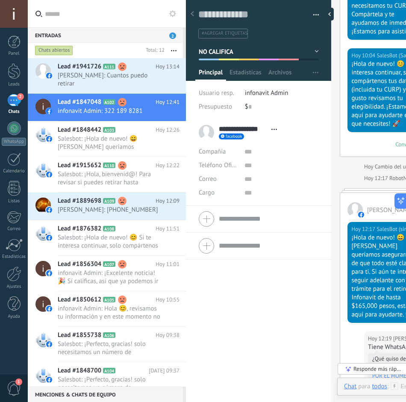
scroll to position [273, 0]
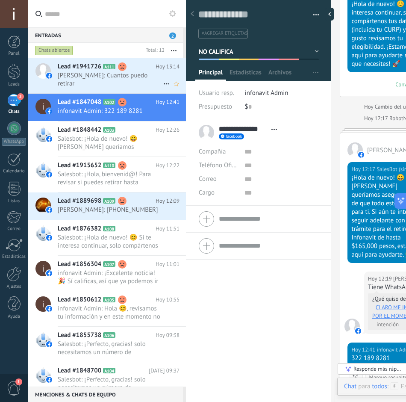
click at [93, 82] on span "Jose Luis Vives Sanchez: Cuantos puedo retirar" at bounding box center [111, 79] width 106 height 16
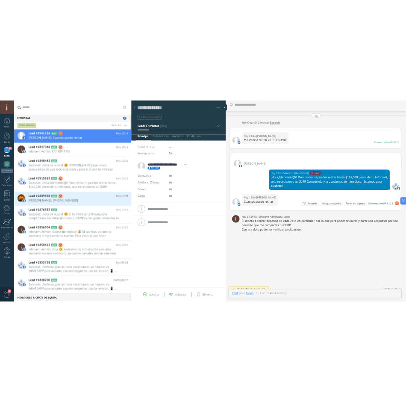
scroll to position [13, 0]
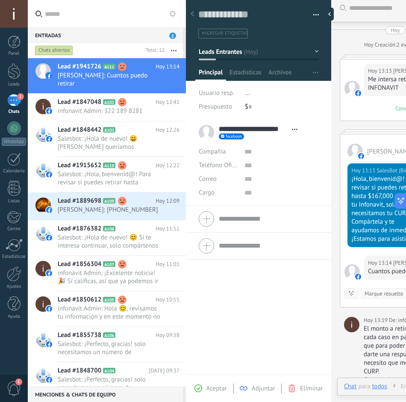
click at [194, 12] on div at bounding box center [192, 14] width 12 height 17
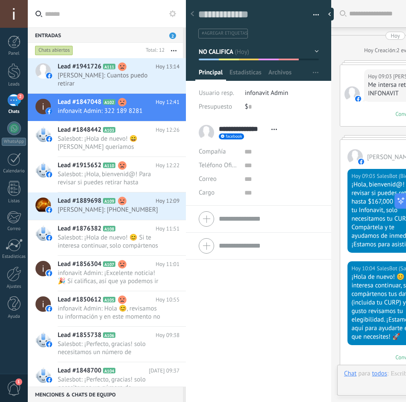
scroll to position [463, 0]
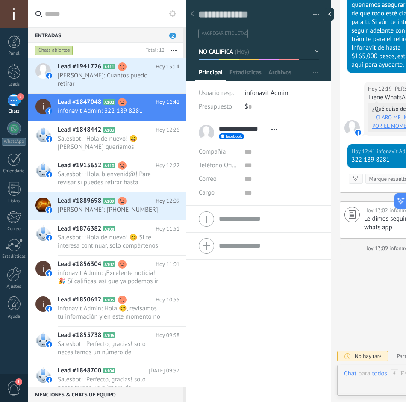
click at [194, 15] on div at bounding box center [192, 14] width 12 height 17
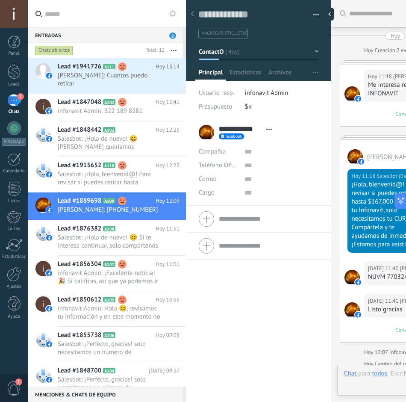
scroll to position [307, 0]
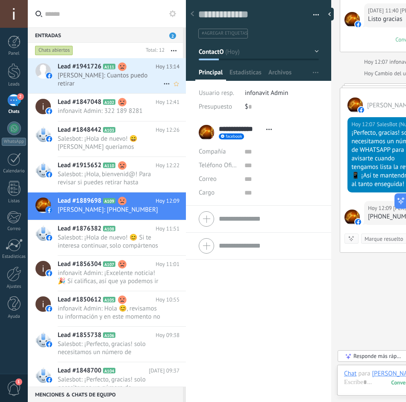
click at [76, 77] on span "Jose Luis Vives Sanchez: Cuantos puedo retirar" at bounding box center [111, 79] width 106 height 16
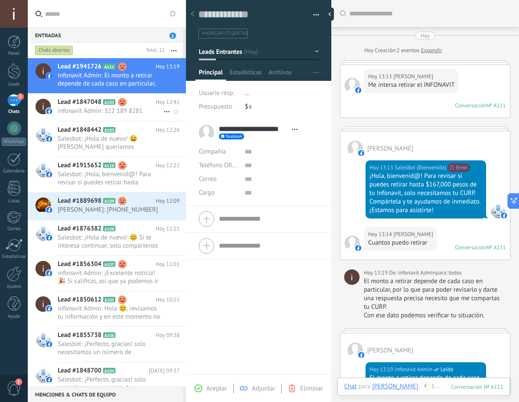
click at [117, 113] on span "infonavit Admin: 322 189 8281" at bounding box center [111, 111] width 106 height 8
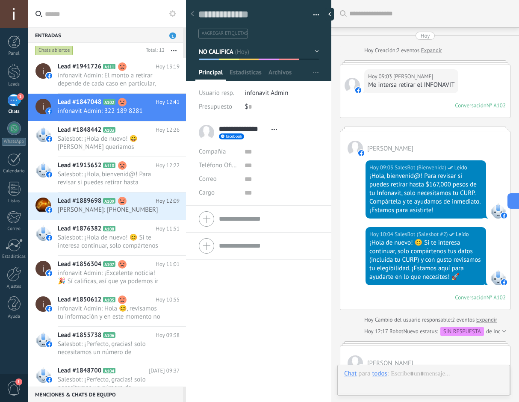
scroll to position [360, 0]
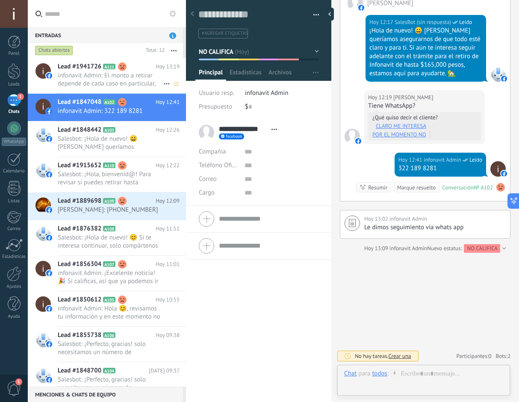
click at [134, 79] on span "infonavit Admin: El monto a retirar depende de cada caso en particular, por lo …" at bounding box center [111, 79] width 106 height 16
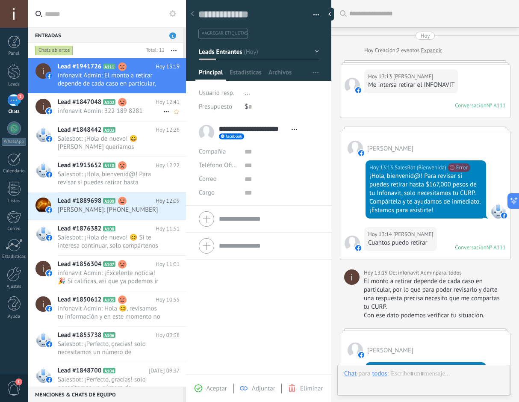
scroll to position [206, 0]
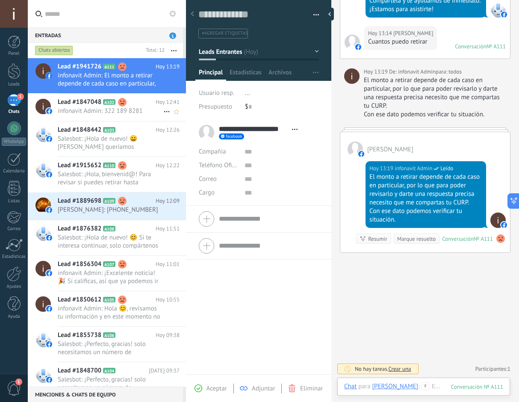
click at [68, 104] on span "Lead #1847048" at bounding box center [80, 102] width 44 height 9
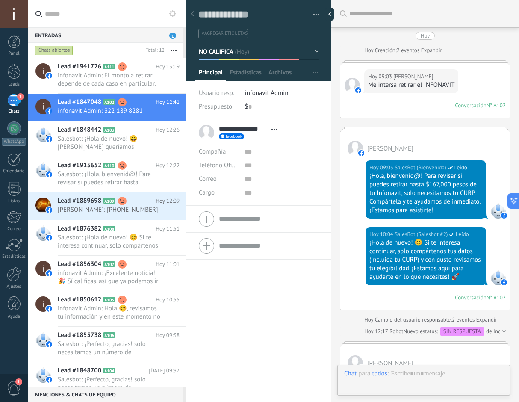
scroll to position [360, 0]
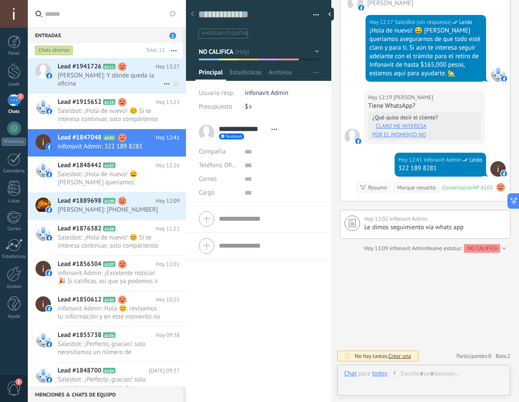
click at [133, 84] on span "Jose Luis Vives Sanchez: Y dónde queda la oficina" at bounding box center [111, 79] width 106 height 16
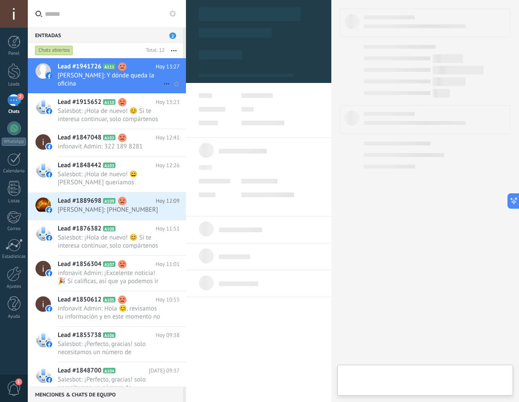
type textarea "**********"
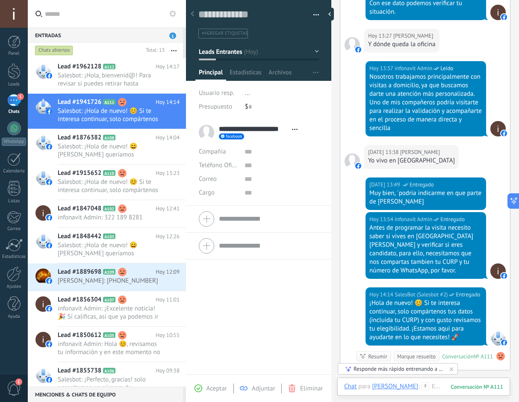
scroll to position [542, 0]
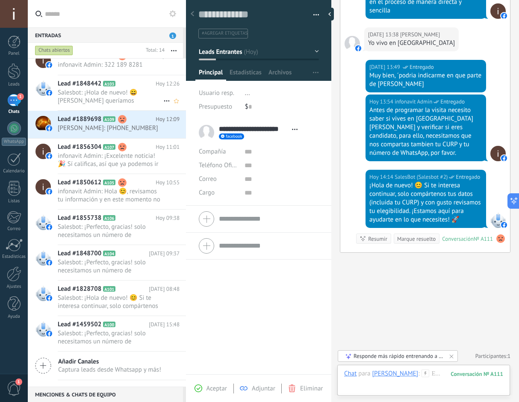
scroll to position [0, 0]
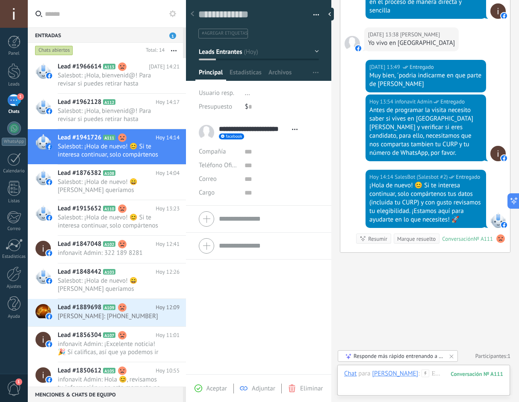
click at [216, 289] on div "**********" at bounding box center [258, 246] width 145 height 255
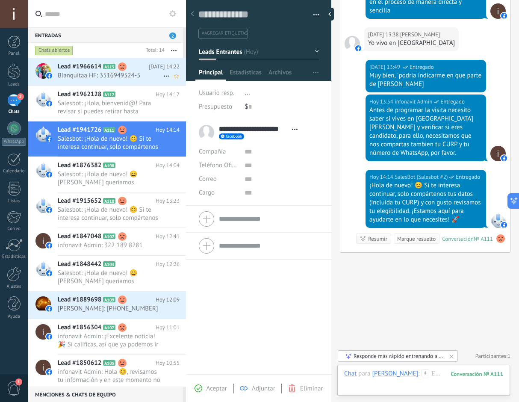
click at [102, 74] on span "Blanquitaa HF: 3516949524-5" at bounding box center [111, 75] width 106 height 8
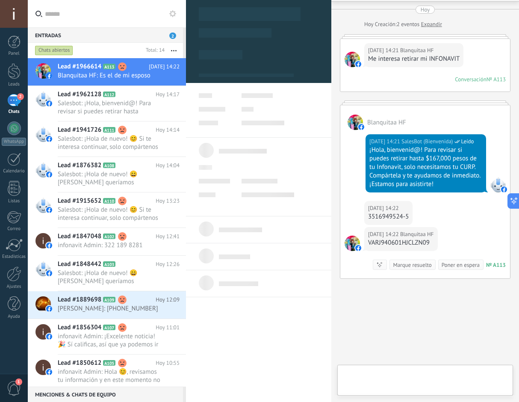
scroll to position [52, 0]
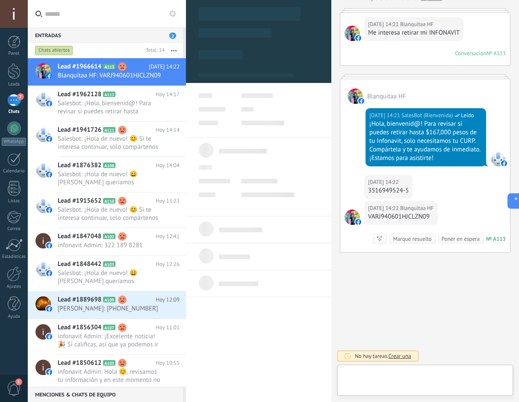
click at [384, 218] on div "VARJ940601HJCLZN09" at bounding box center [401, 216] width 66 height 9
copy div "VARJ940601HJCLZN09"
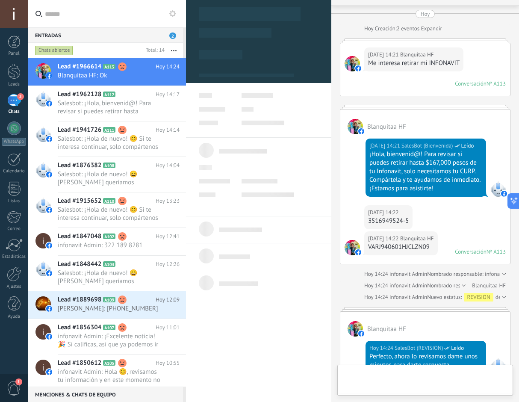
scroll to position [0, 0]
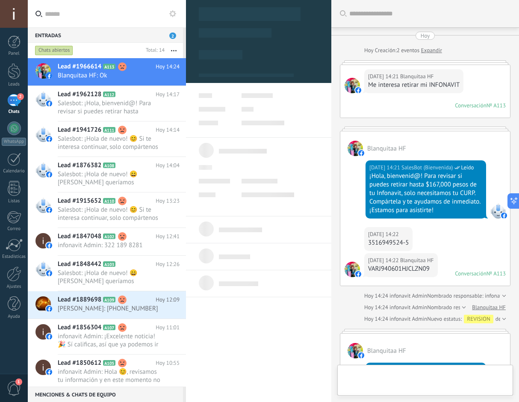
click at [278, 54] on div at bounding box center [258, 32] width 145 height 76
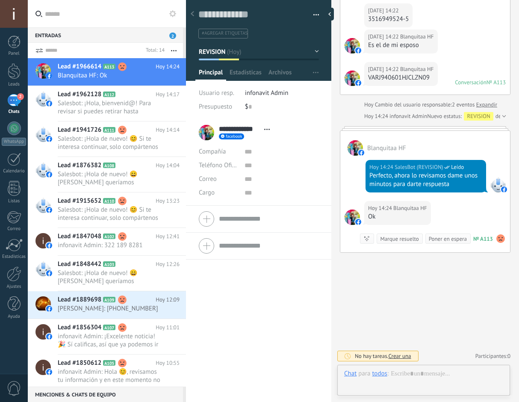
scroll to position [13, 0]
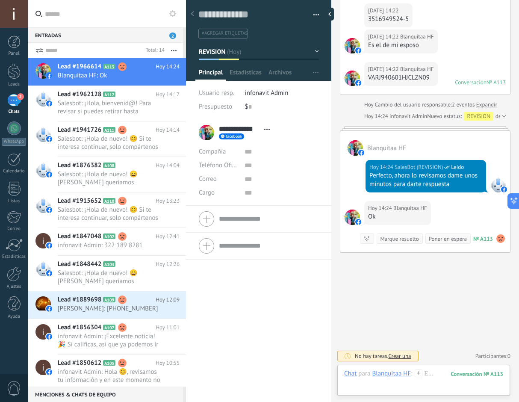
click at [257, 50] on button "REVISION" at bounding box center [259, 51] width 120 height 15
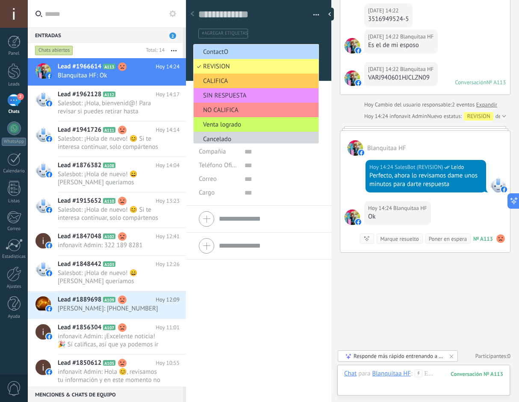
click at [229, 51] on span "ContactO" at bounding box center [255, 52] width 122 height 8
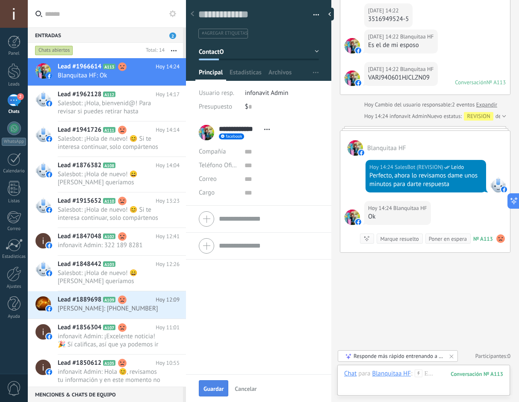
click at [207, 387] on span "Guardar" at bounding box center [214, 389] width 20 height 6
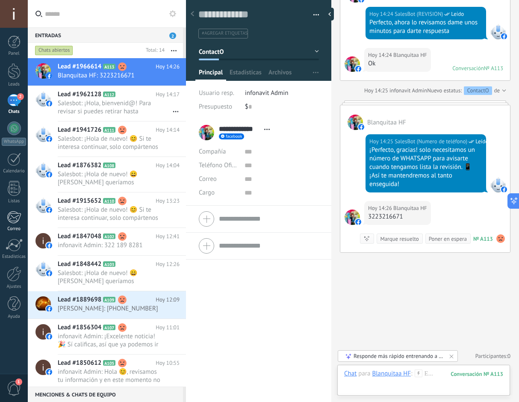
scroll to position [391, 0]
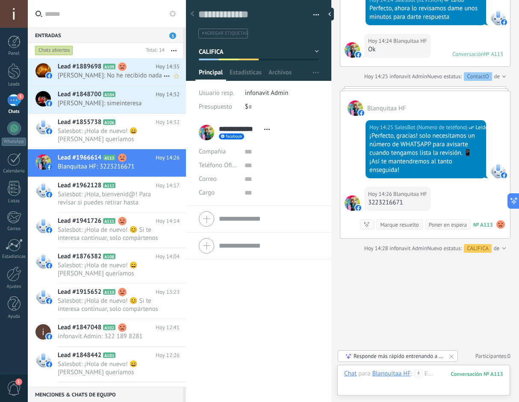
click at [102, 77] on span "Antonio Nuñez: No he recibido nada" at bounding box center [111, 75] width 106 height 8
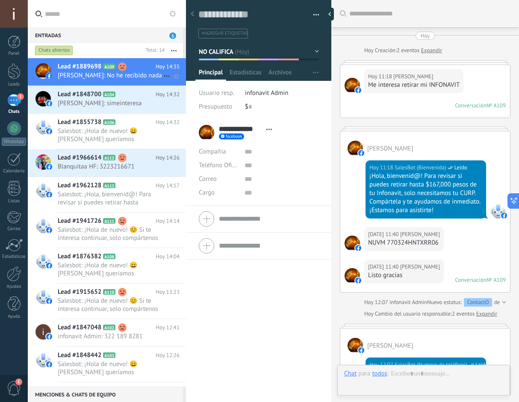
scroll to position [285, 0]
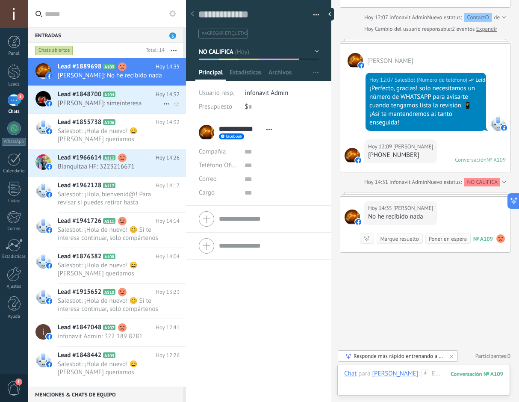
click at [106, 103] on span "Xochitl Henandez: simeinteresa" at bounding box center [111, 103] width 106 height 8
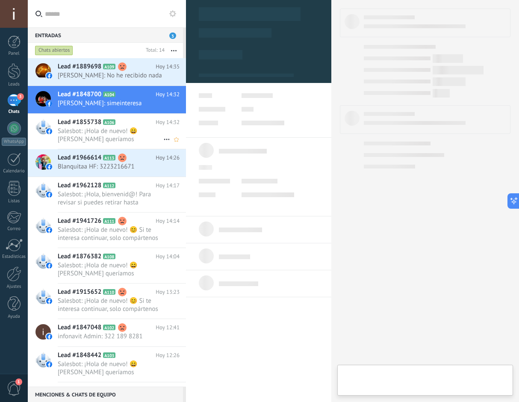
type textarea "**********"
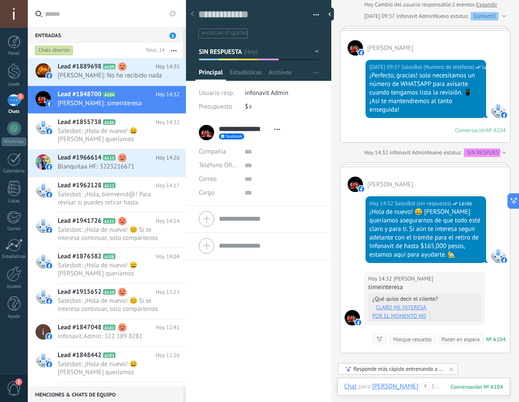
scroll to position [385, 0]
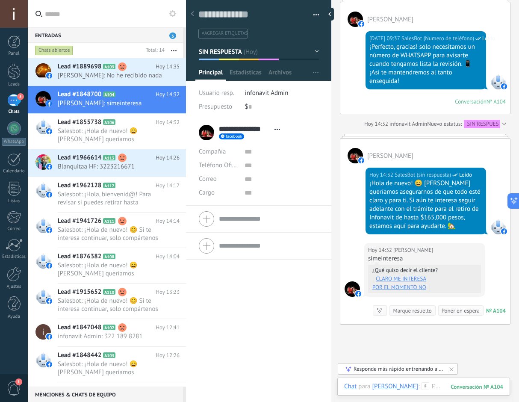
click at [407, 279] on link "CLARO ME INTERESA" at bounding box center [401, 278] width 50 height 9
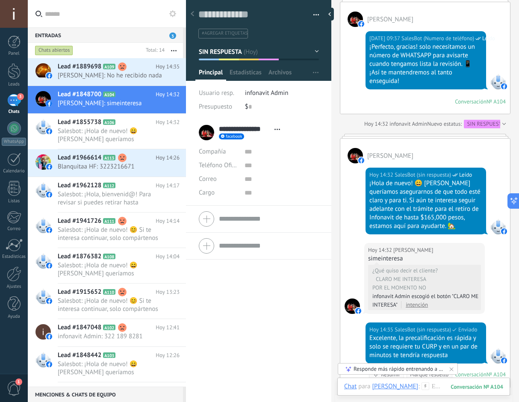
scroll to position [438, 0]
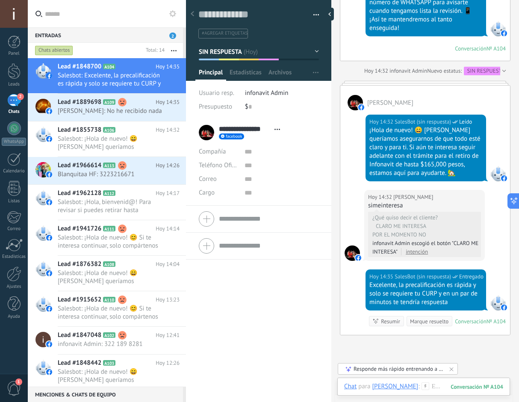
click at [282, 301] on div "**********" at bounding box center [258, 260] width 145 height 283
click at [92, 9] on input "text" at bounding box center [112, 13] width 134 height 27
